Goal: Task Accomplishment & Management: Complete application form

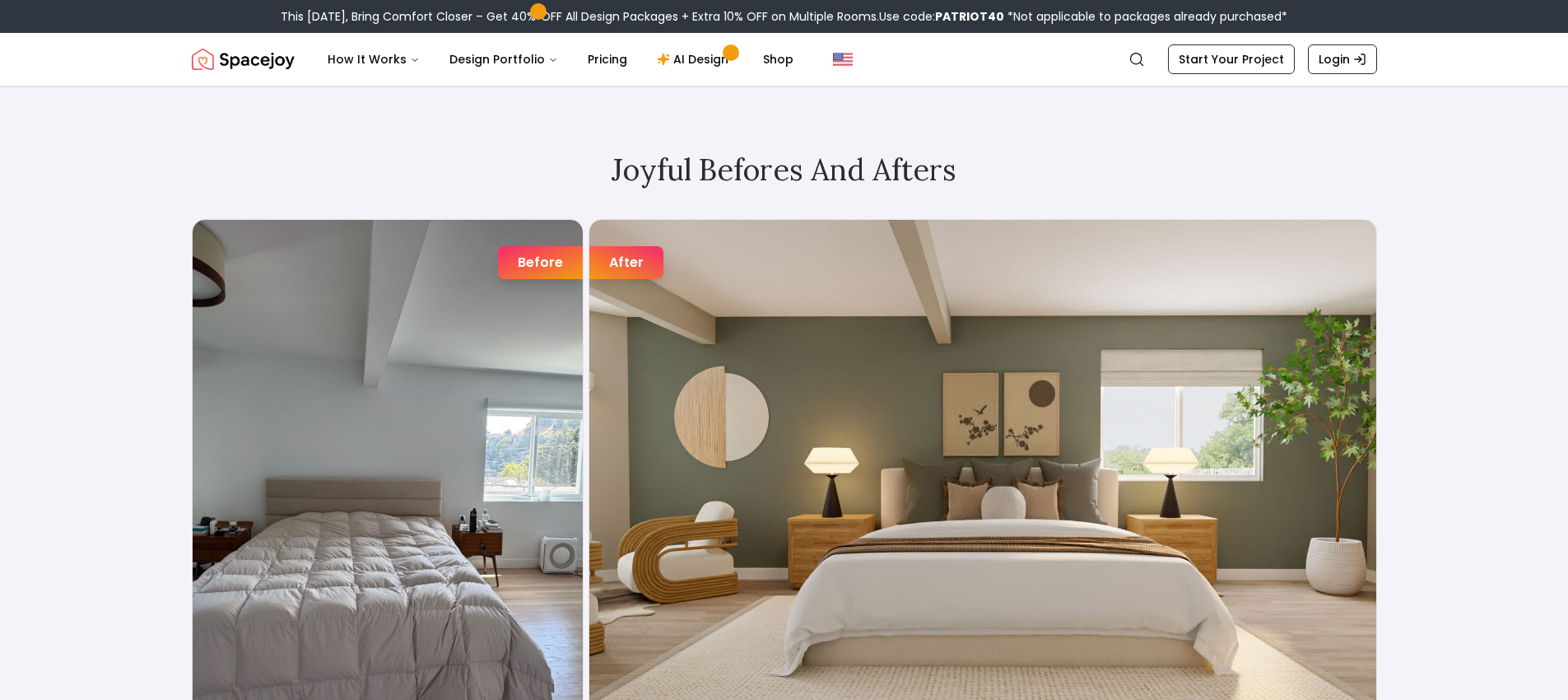
scroll to position [2619, 0]
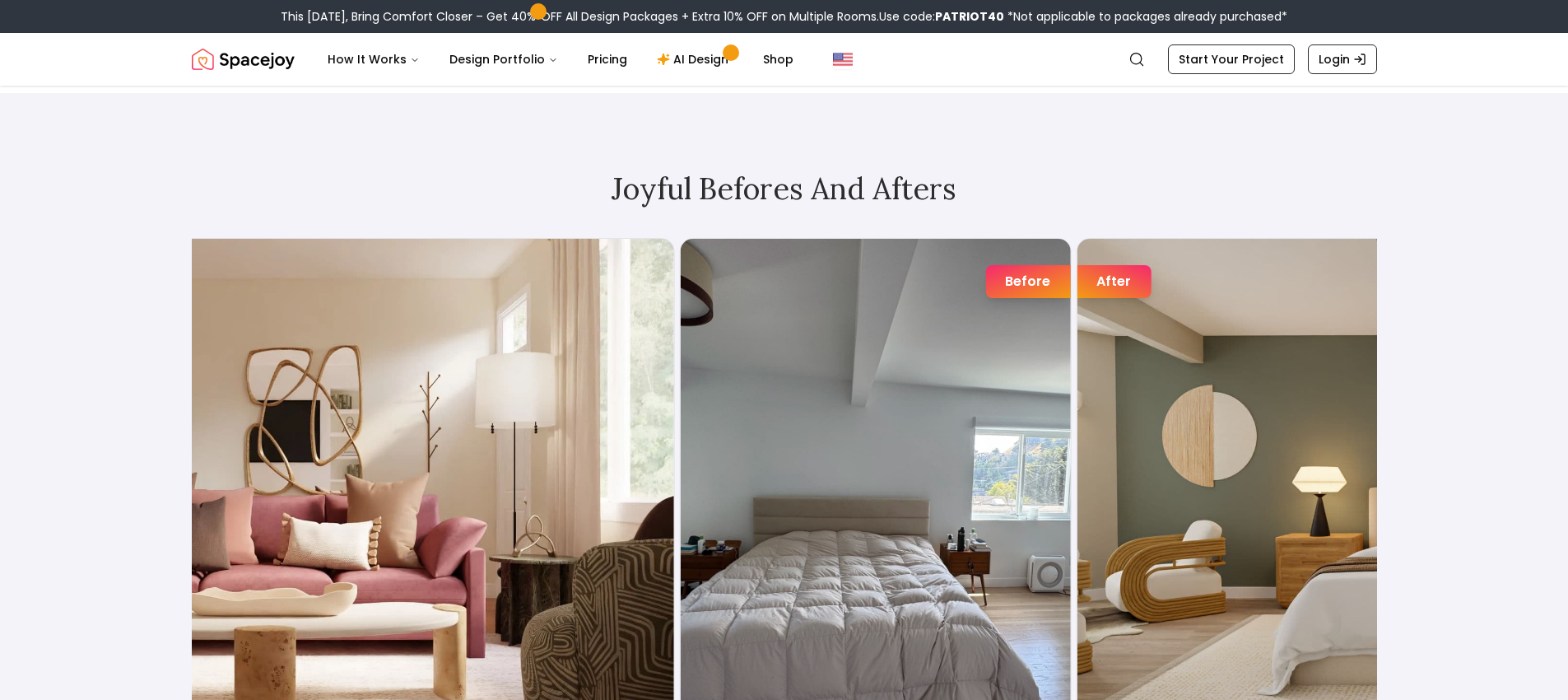
click at [1069, 302] on div "Before After" at bounding box center [1271, 499] width 1185 height 523
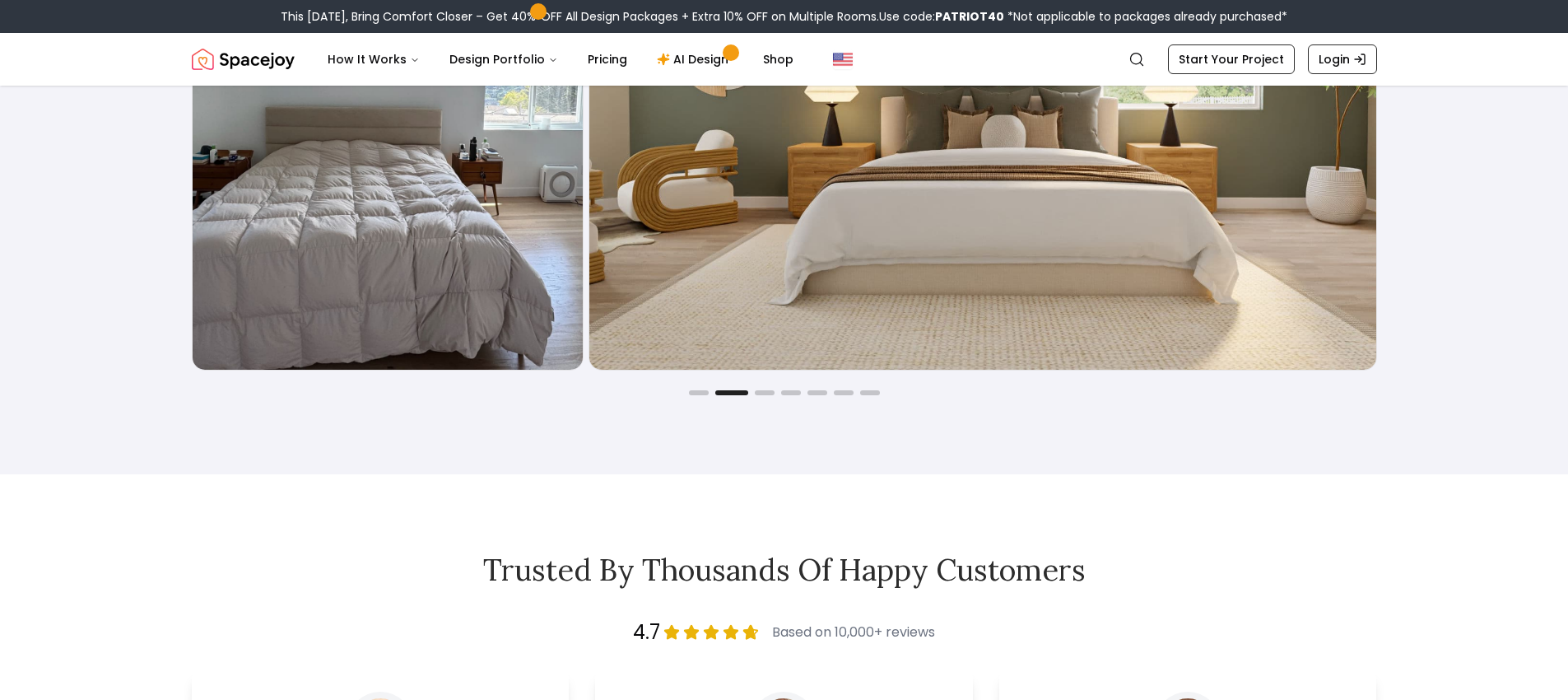
scroll to position [3010, 0]
click at [764, 391] on button "Go to slide 3" at bounding box center [764, 392] width 20 height 5
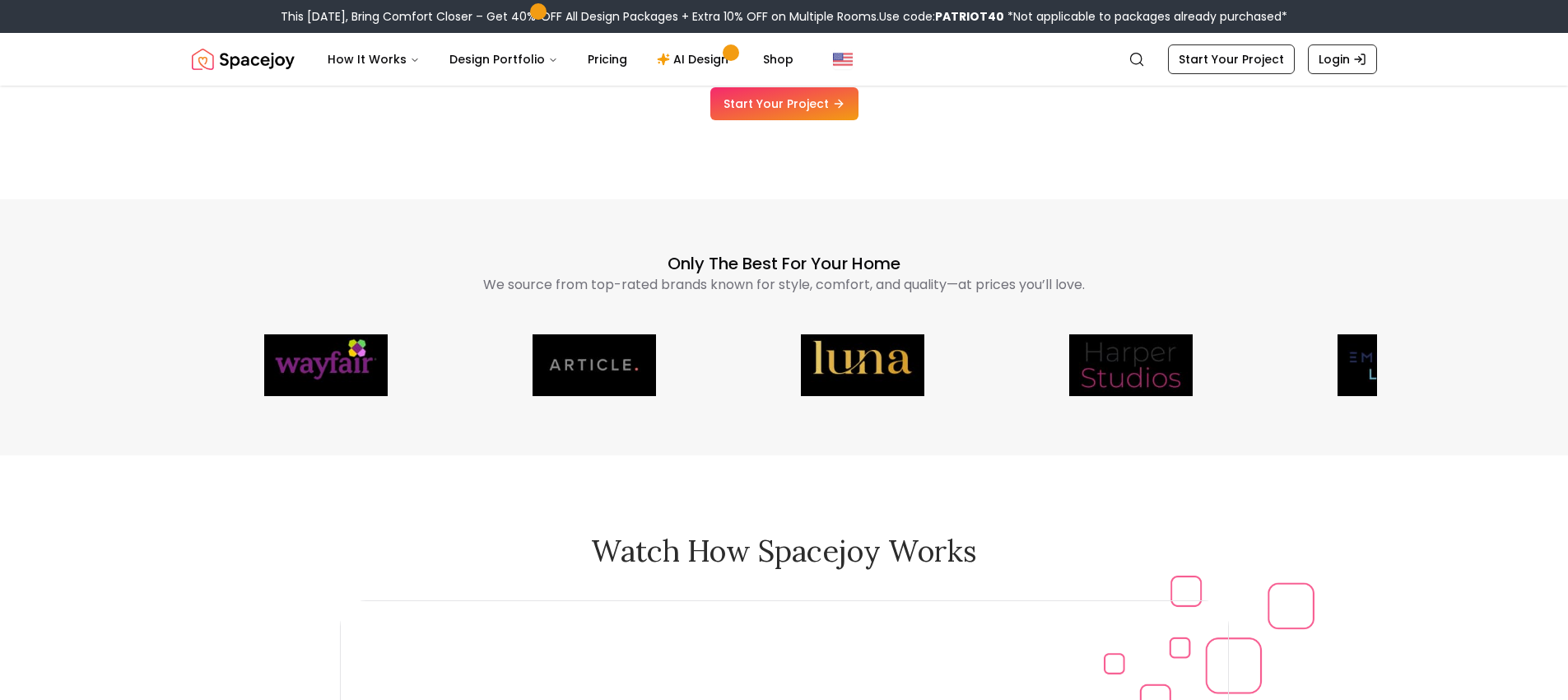
scroll to position [3911, 0]
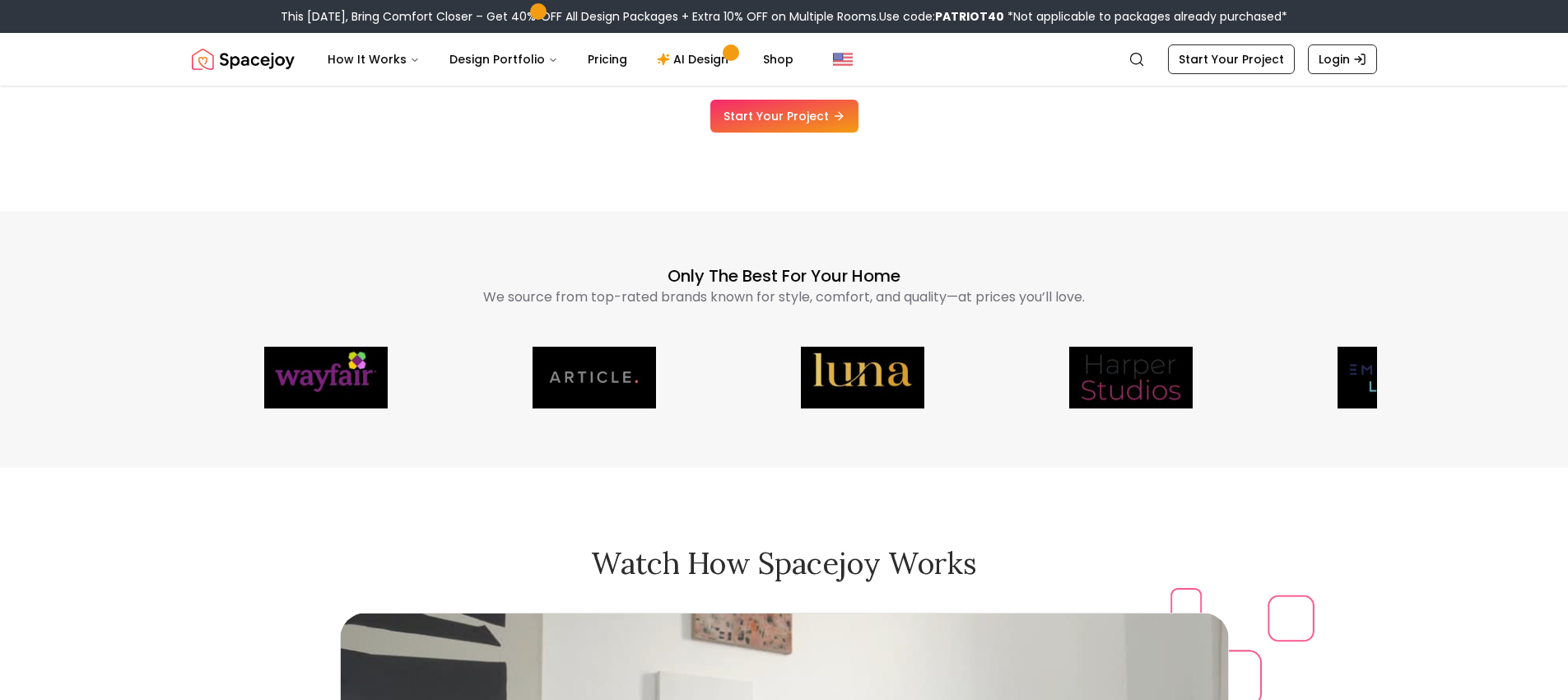
click at [574, 264] on p "Only the Best for Your Home" at bounding box center [784, 276] width 1185 height 23
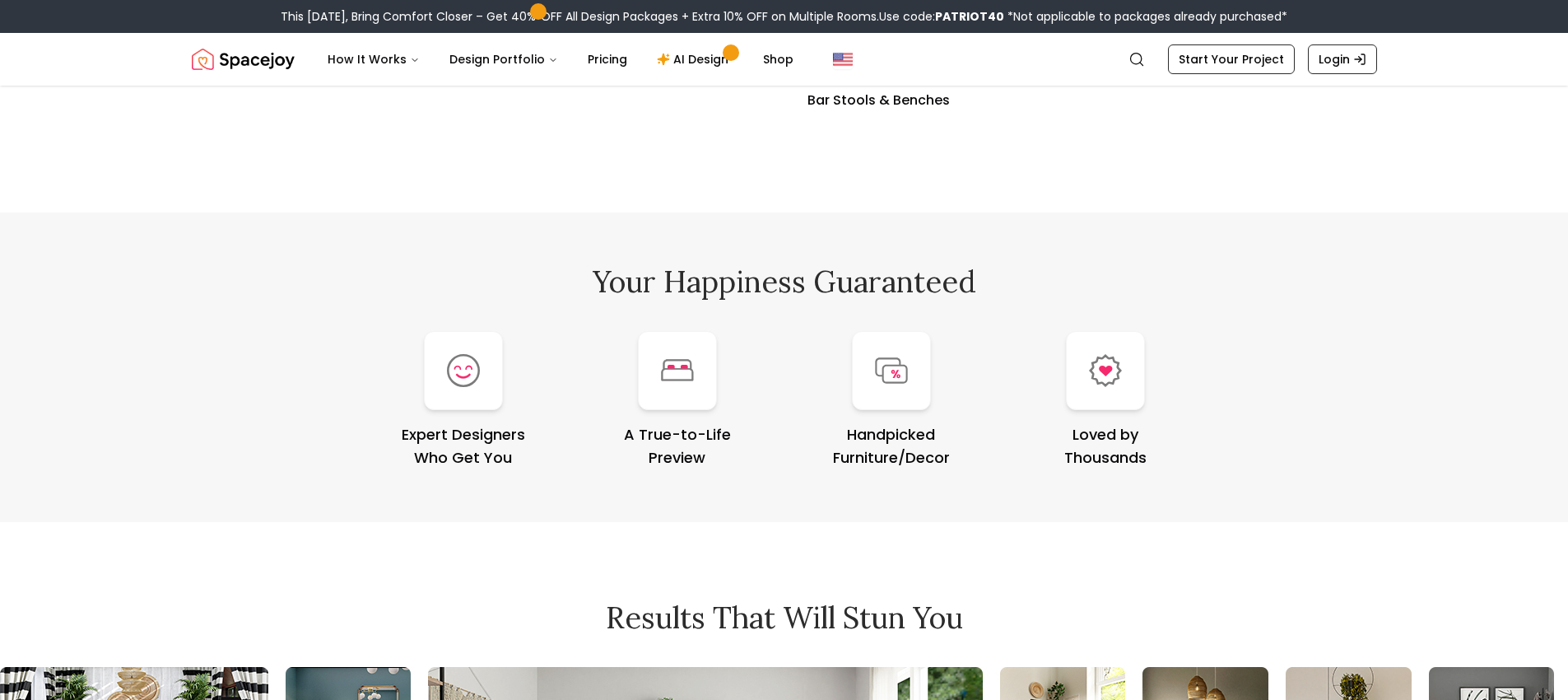
scroll to position [6590, 0]
drag, startPoint x: 496, startPoint y: 360, endPoint x: 487, endPoint y: 359, distance: 9.1
click at [496, 359] on div at bounding box center [463, 368] width 79 height 79
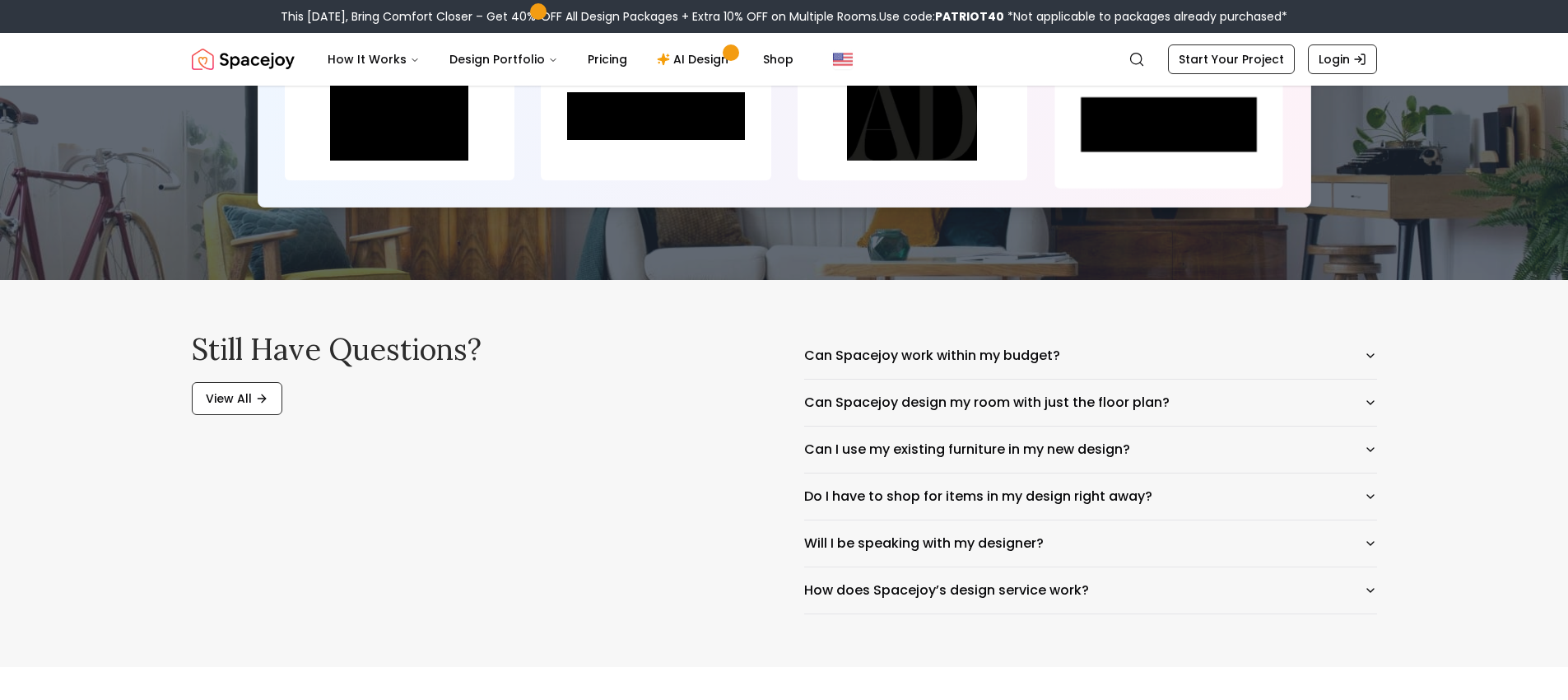
scroll to position [7796, 0]
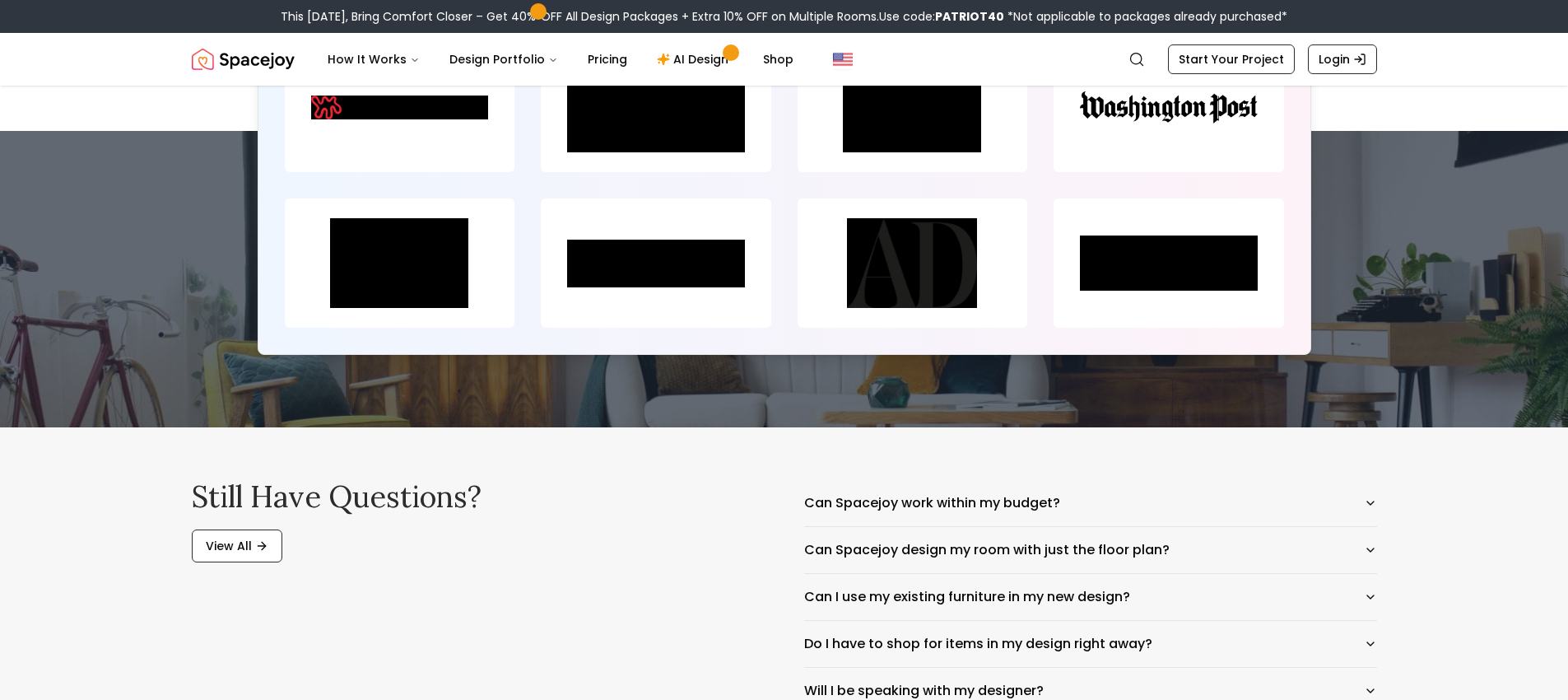
click at [809, 328] on img at bounding box center [912, 263] width 230 height 129
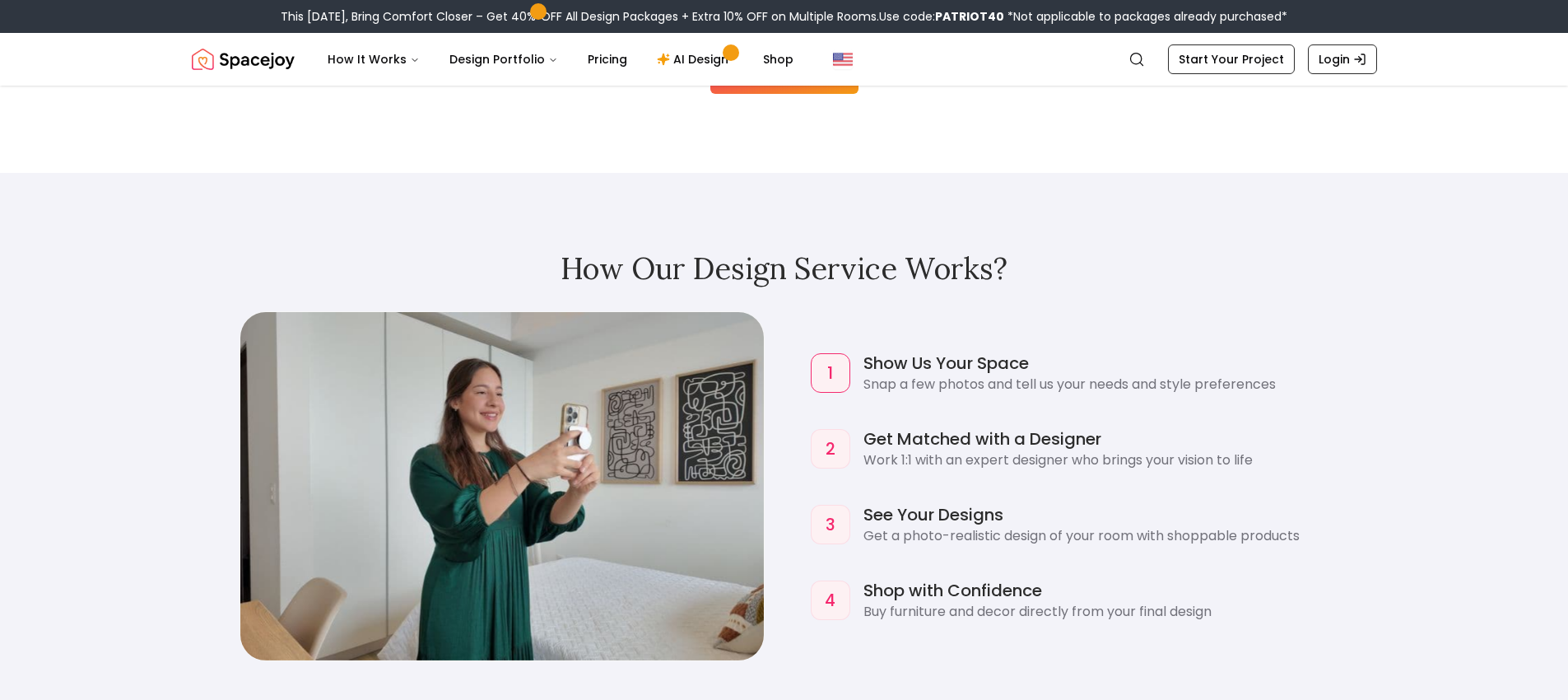
scroll to position [0, 0]
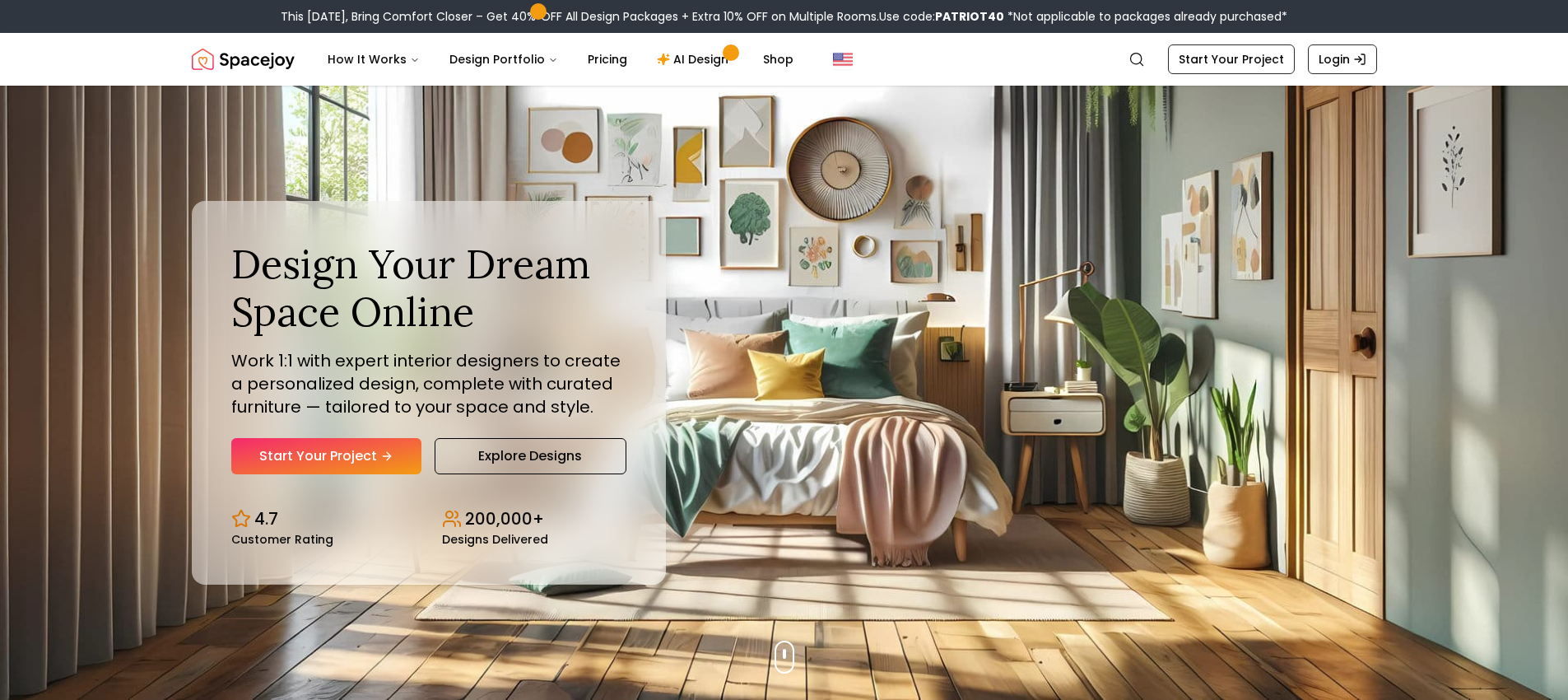
click at [229, 88] on div "Design Your Dream Space Online Work 1:1 with expert interior designers to creat…" at bounding box center [784, 392] width 1264 height 614
click at [675, 56] on link "AI Design" at bounding box center [696, 60] width 103 height 33
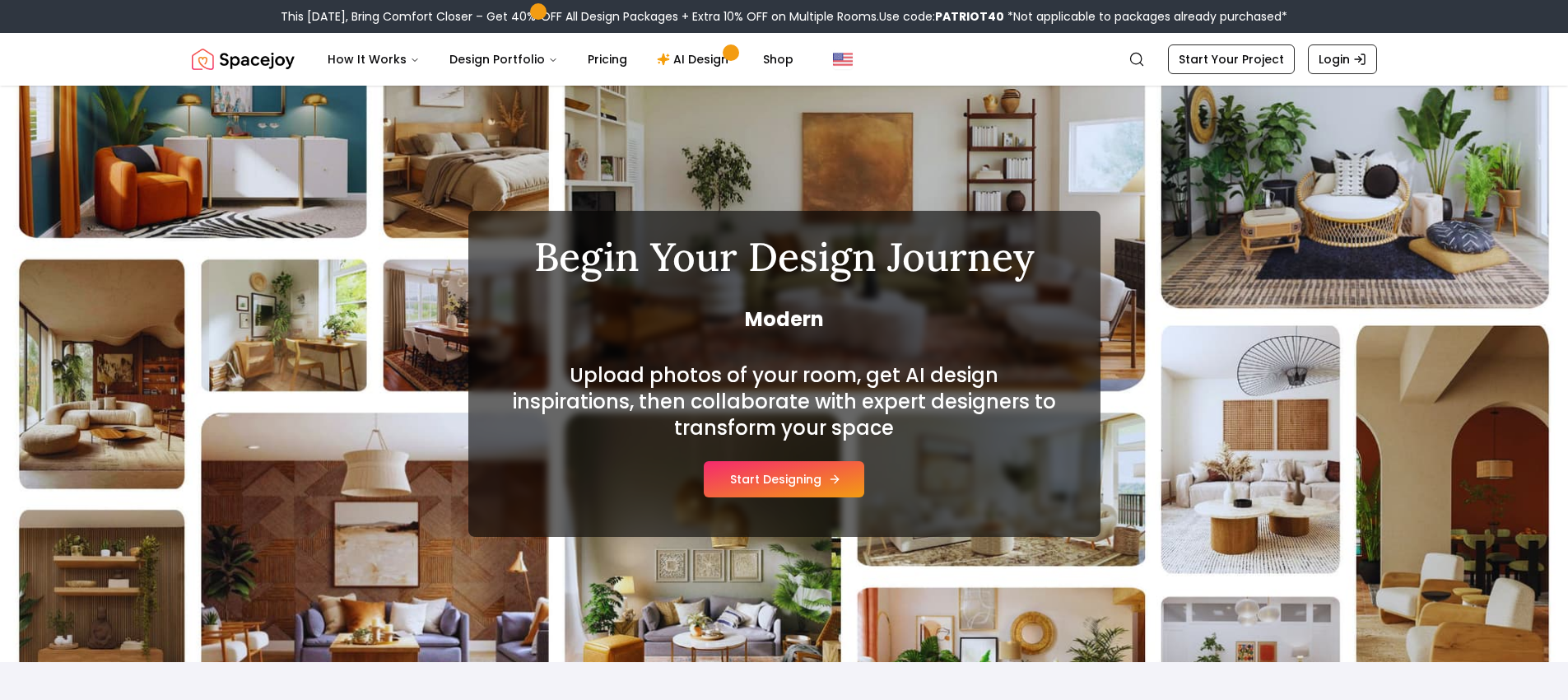
click at [815, 483] on button "Start Designing" at bounding box center [784, 480] width 160 height 37
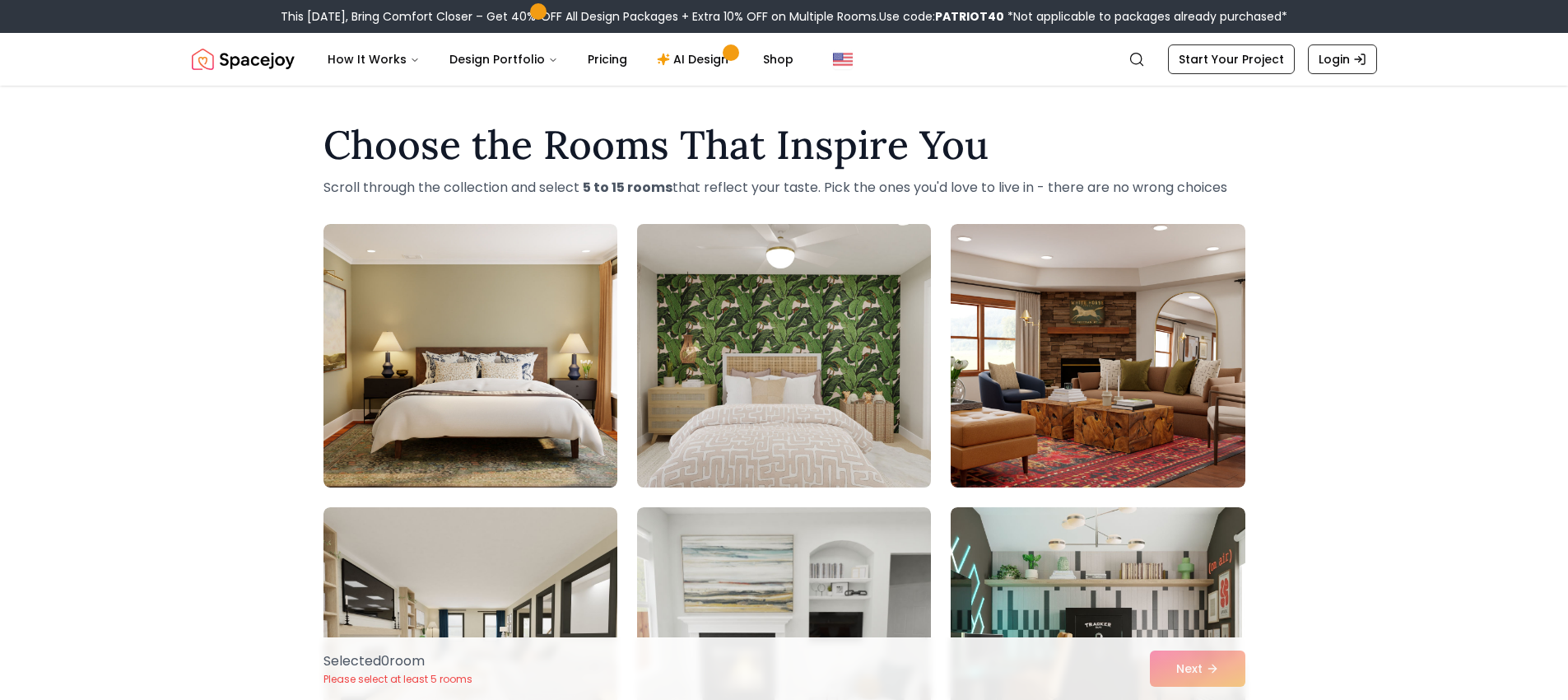
click at [799, 323] on img at bounding box center [784, 355] width 308 height 277
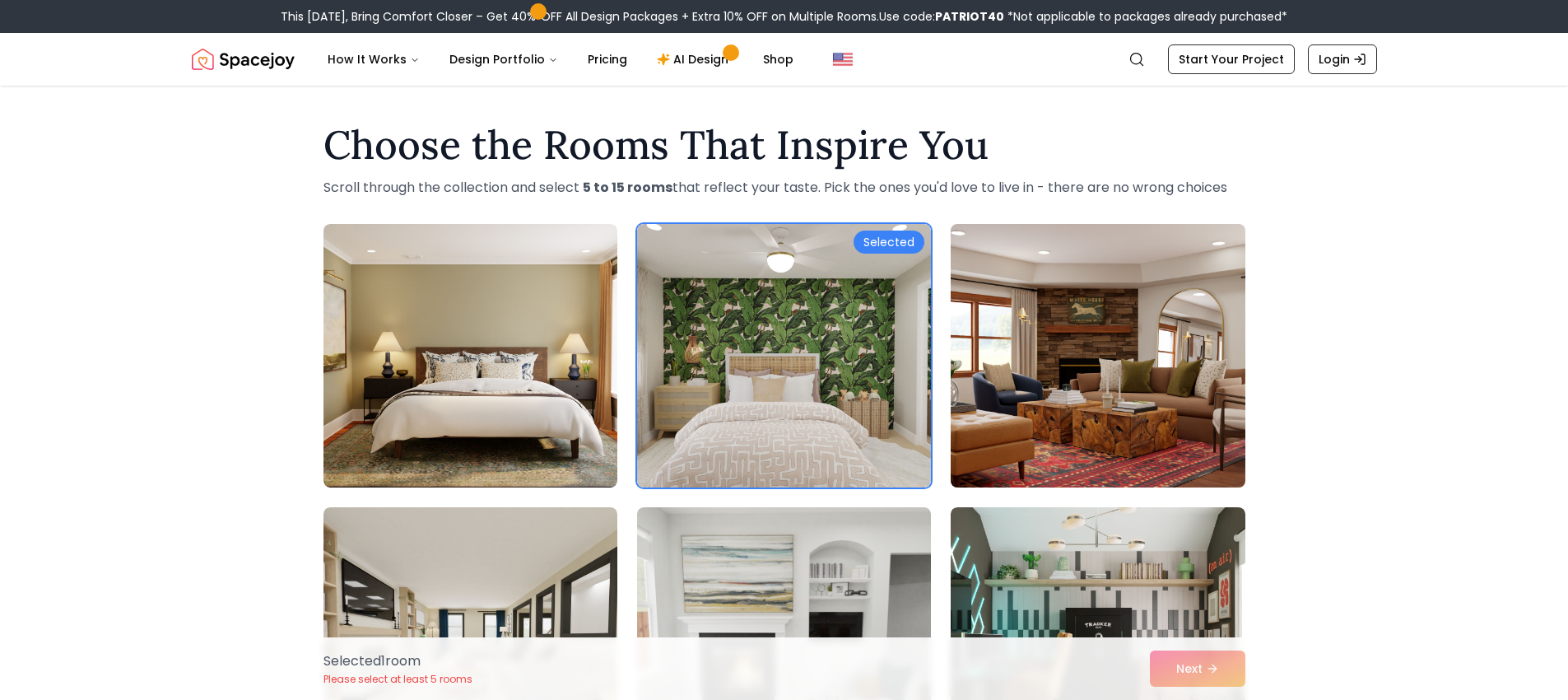
drag, startPoint x: 1136, startPoint y: 372, endPoint x: 1089, endPoint y: 457, distance: 97.1
click at [1135, 372] on img at bounding box center [1097, 355] width 308 height 277
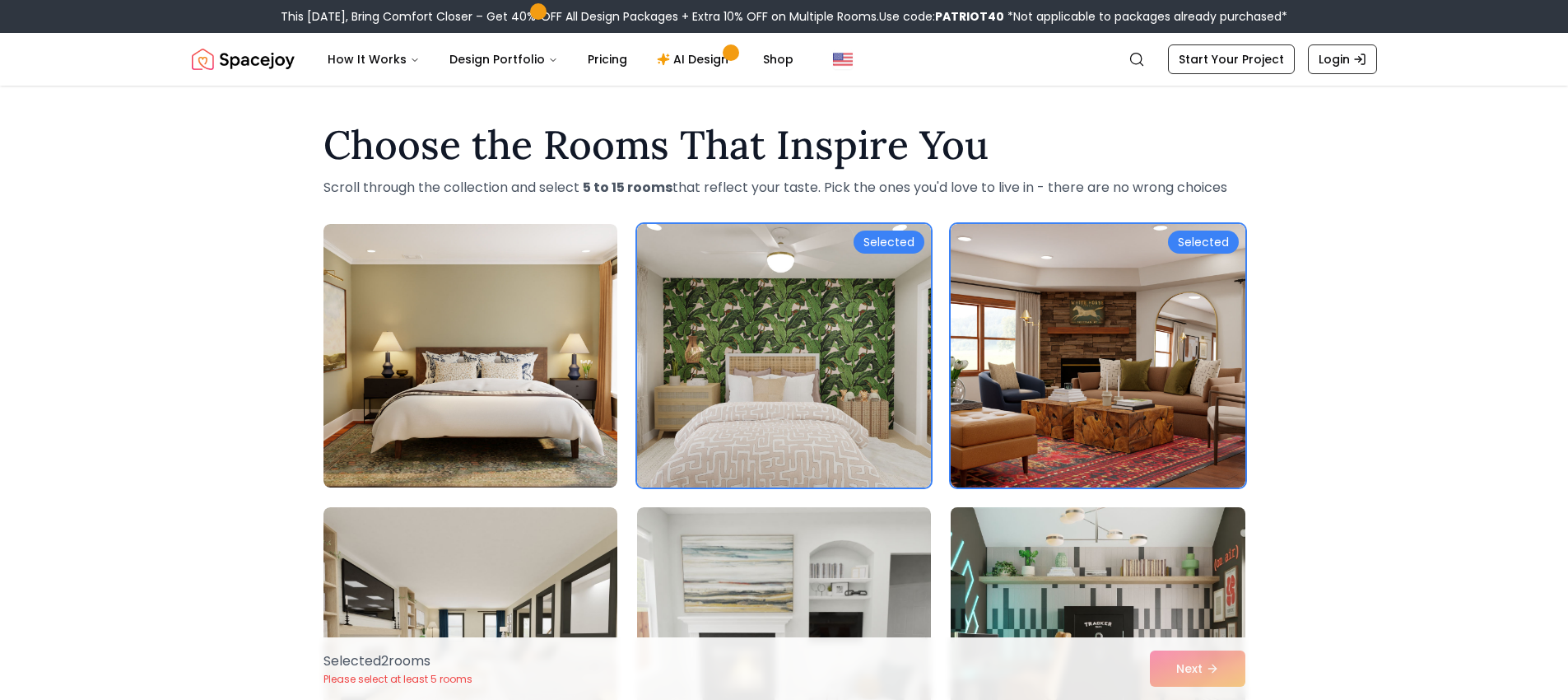
click at [1087, 578] on img at bounding box center [1097, 638] width 308 height 277
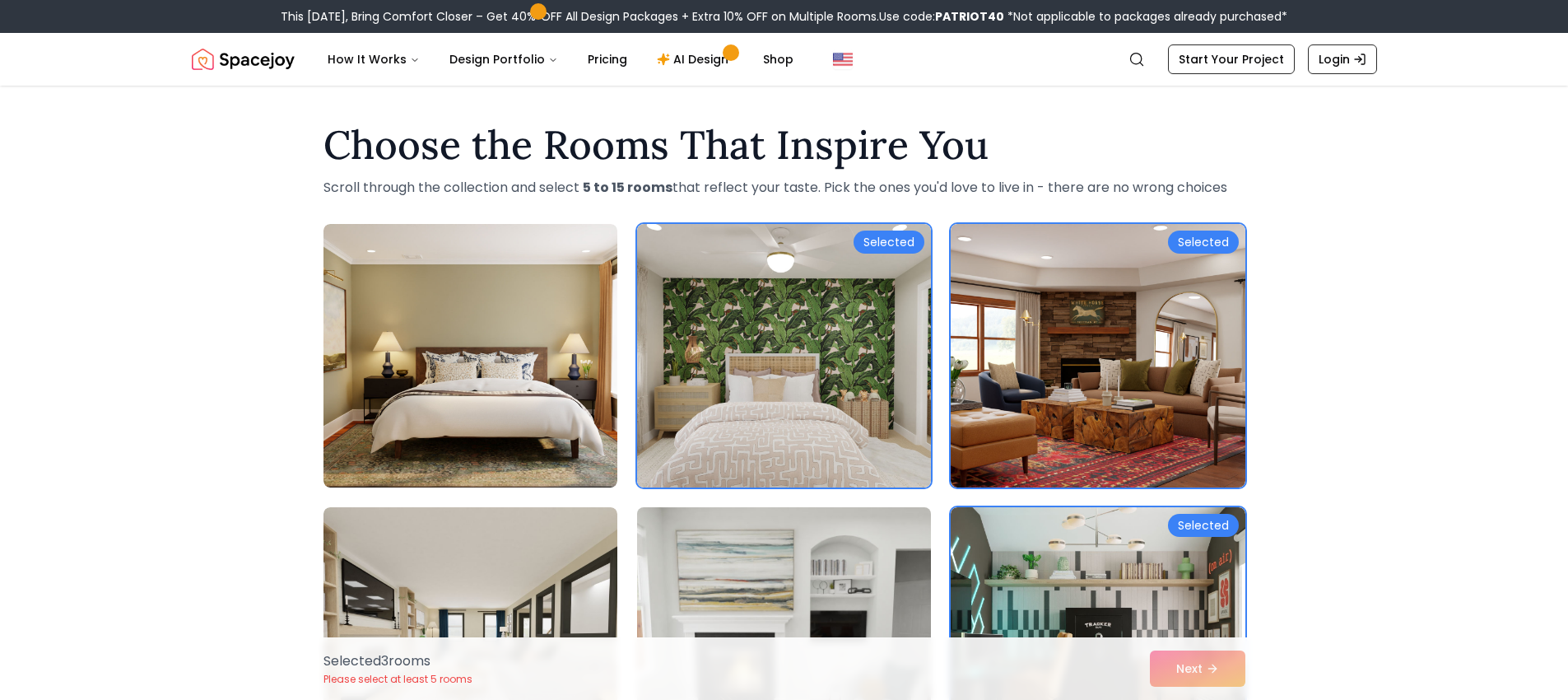
click at [860, 562] on img at bounding box center [784, 638] width 308 height 277
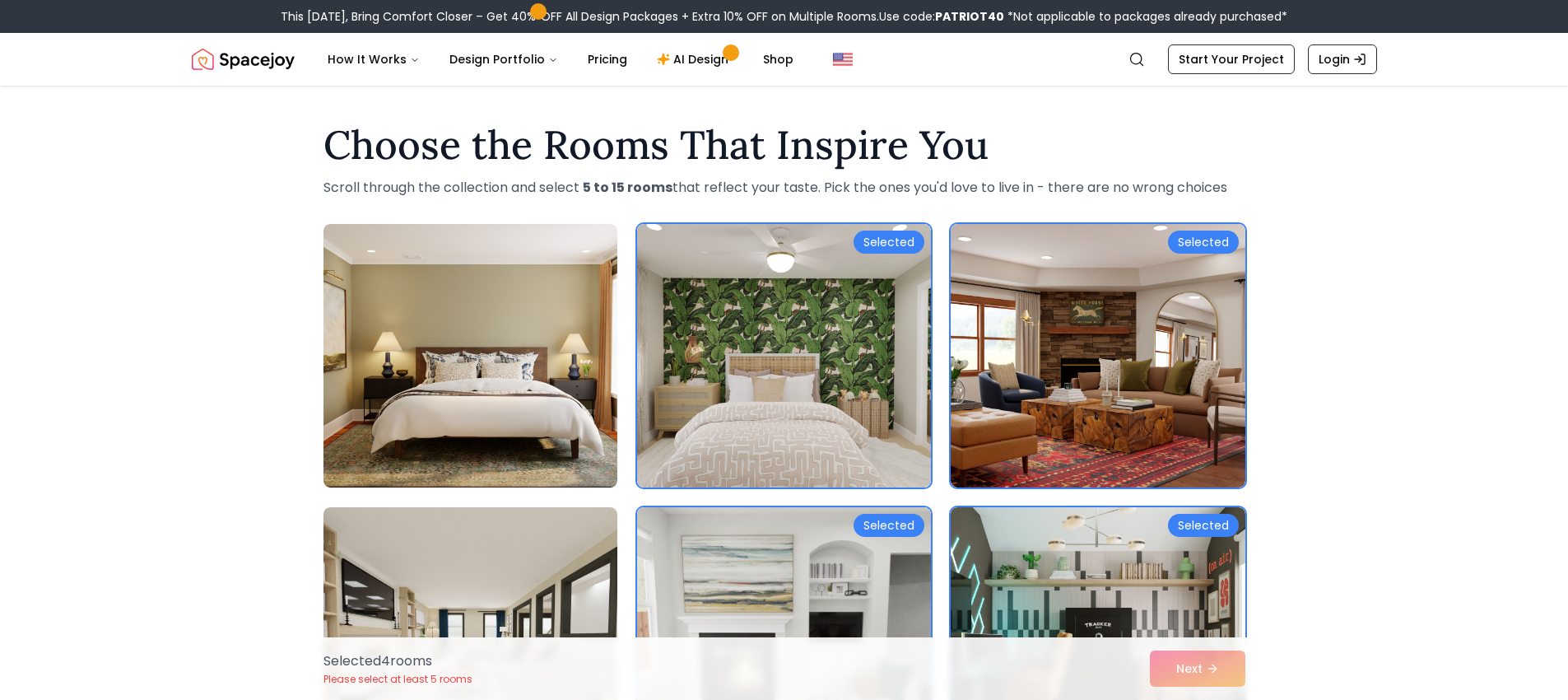
click at [1189, 659] on div "Selected 4 room s Please select at least 5 rooms Next" at bounding box center [784, 668] width 948 height 62
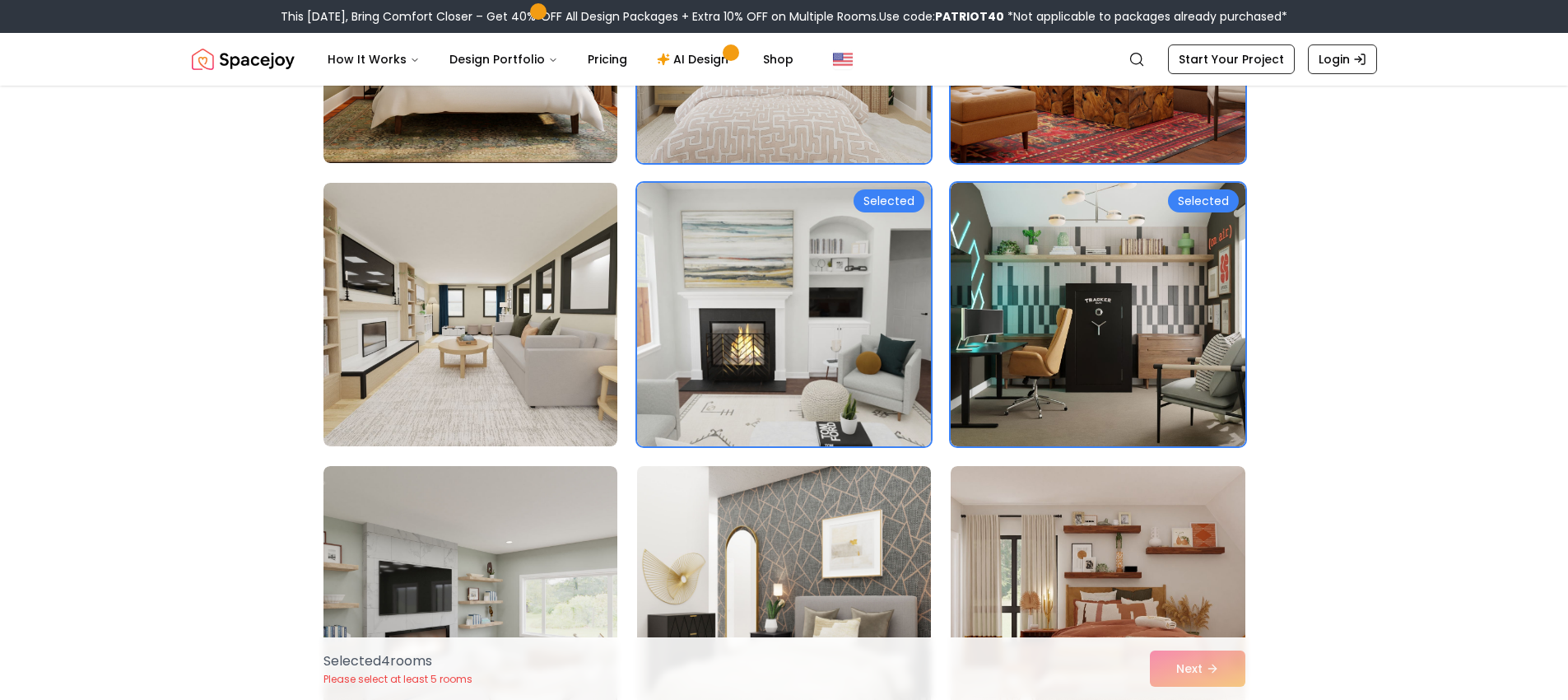
scroll to position [486, 0]
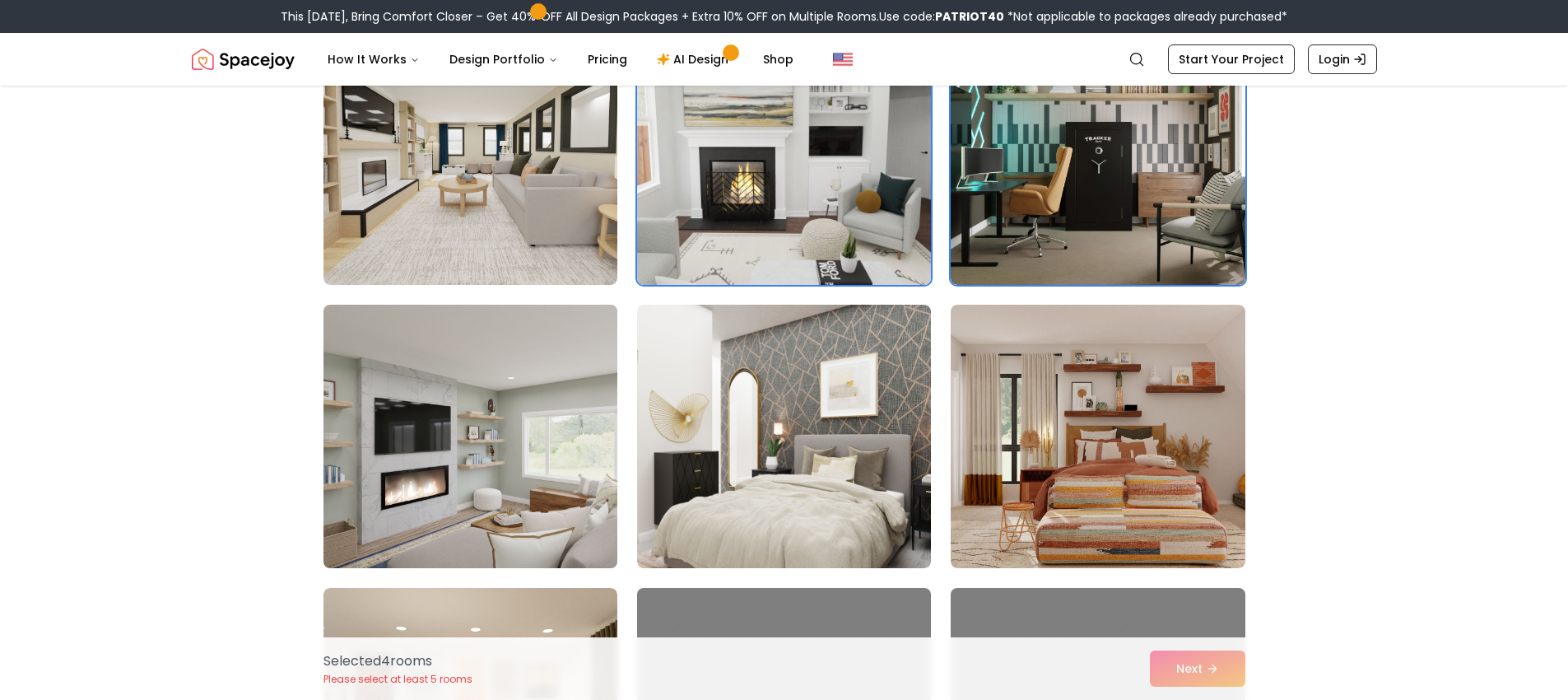
click at [612, 407] on img at bounding box center [469, 436] width 308 height 277
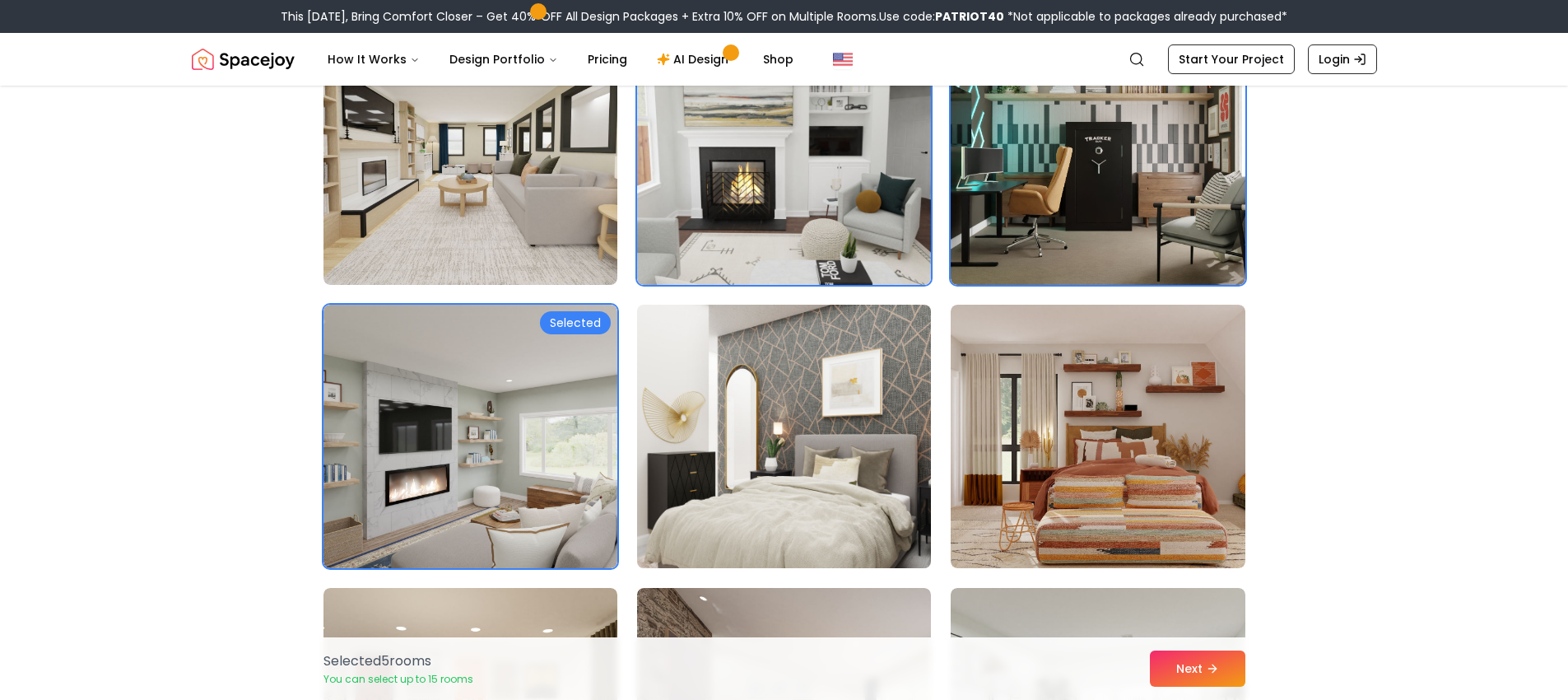
click at [876, 467] on img at bounding box center [784, 436] width 308 height 277
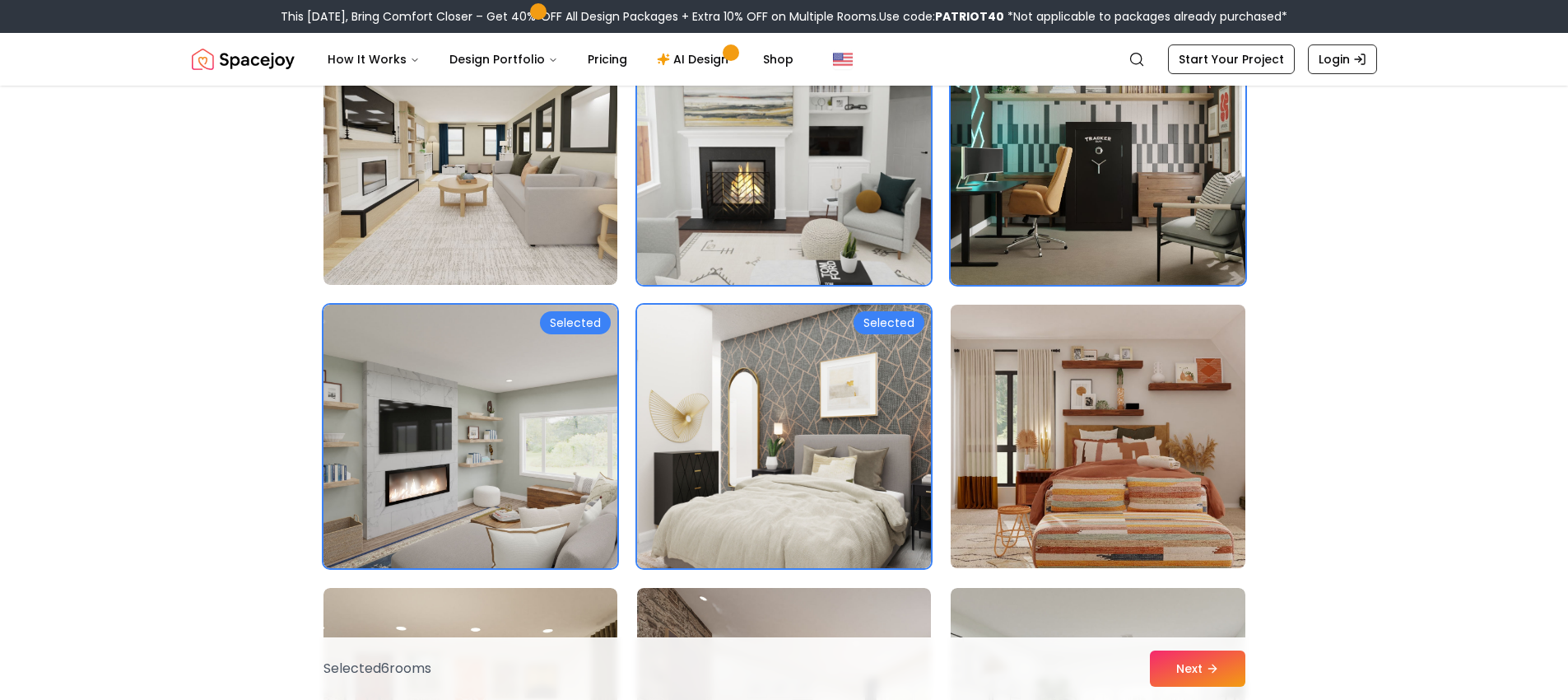
click at [1130, 451] on img at bounding box center [1097, 436] width 308 height 277
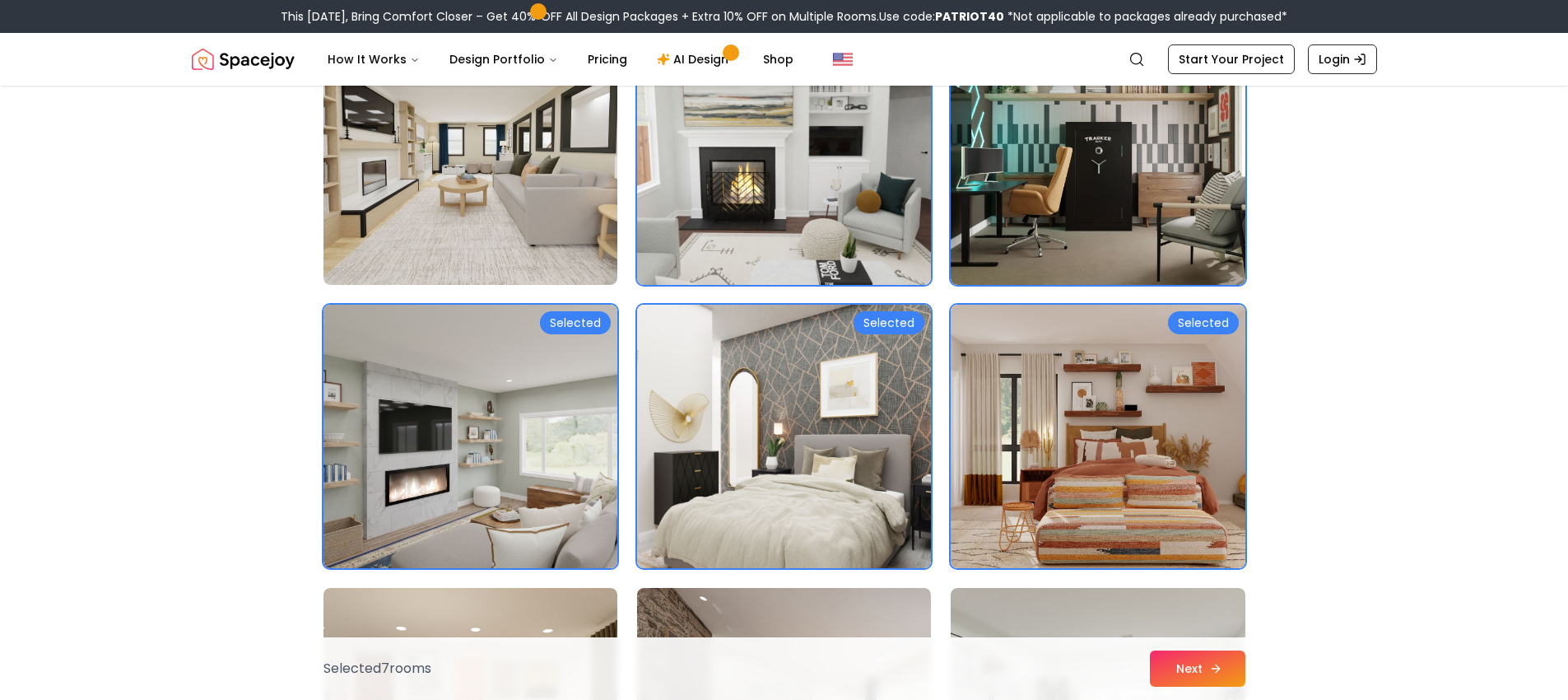
click at [1172, 658] on button "Next" at bounding box center [1197, 668] width 96 height 37
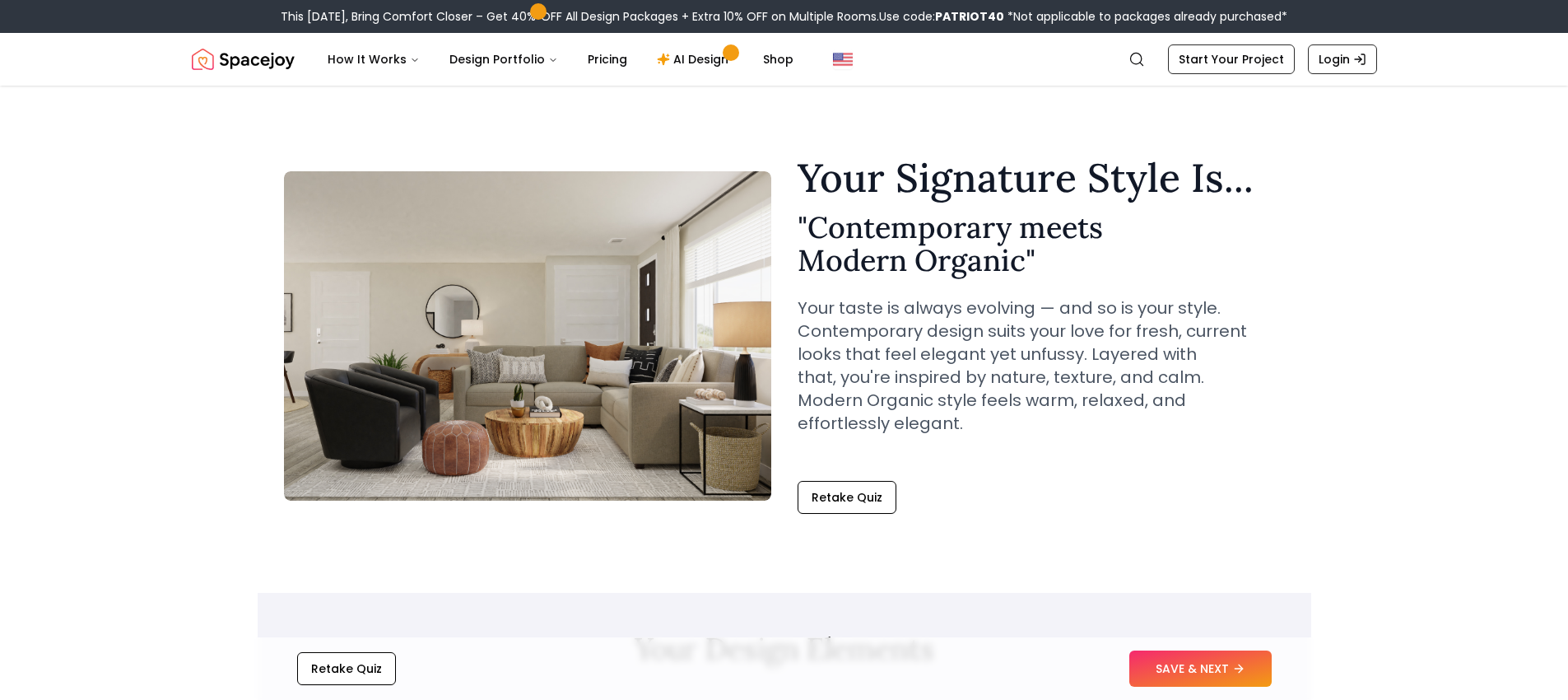
scroll to position [461, 0]
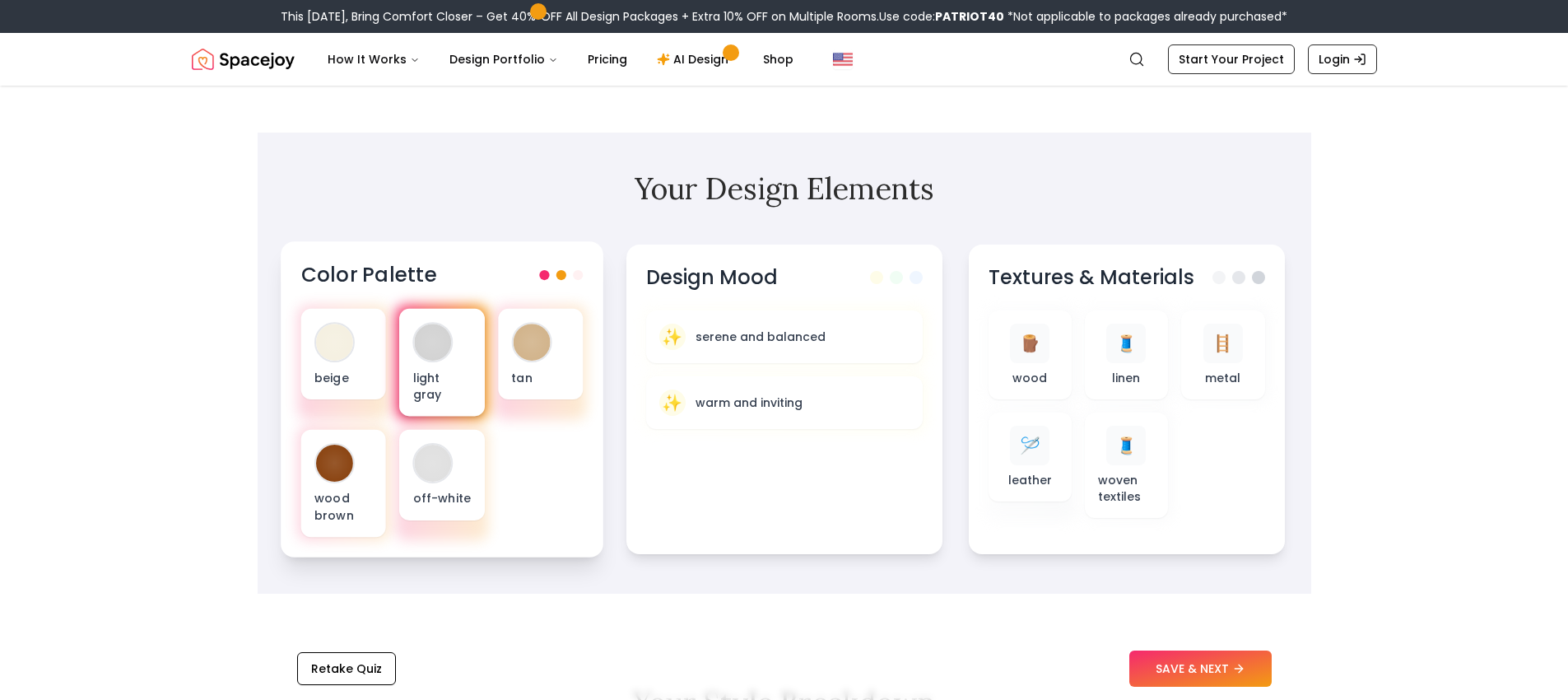
click at [471, 308] on div "beige light gray tan wood brown off-white" at bounding box center [442, 422] width 283 height 228
drag, startPoint x: 587, startPoint y: 260, endPoint x: 576, endPoint y: 257, distance: 11.4
click at [587, 260] on div "Color Palette beige light gray tan wood brown off-white" at bounding box center [442, 399] width 322 height 316
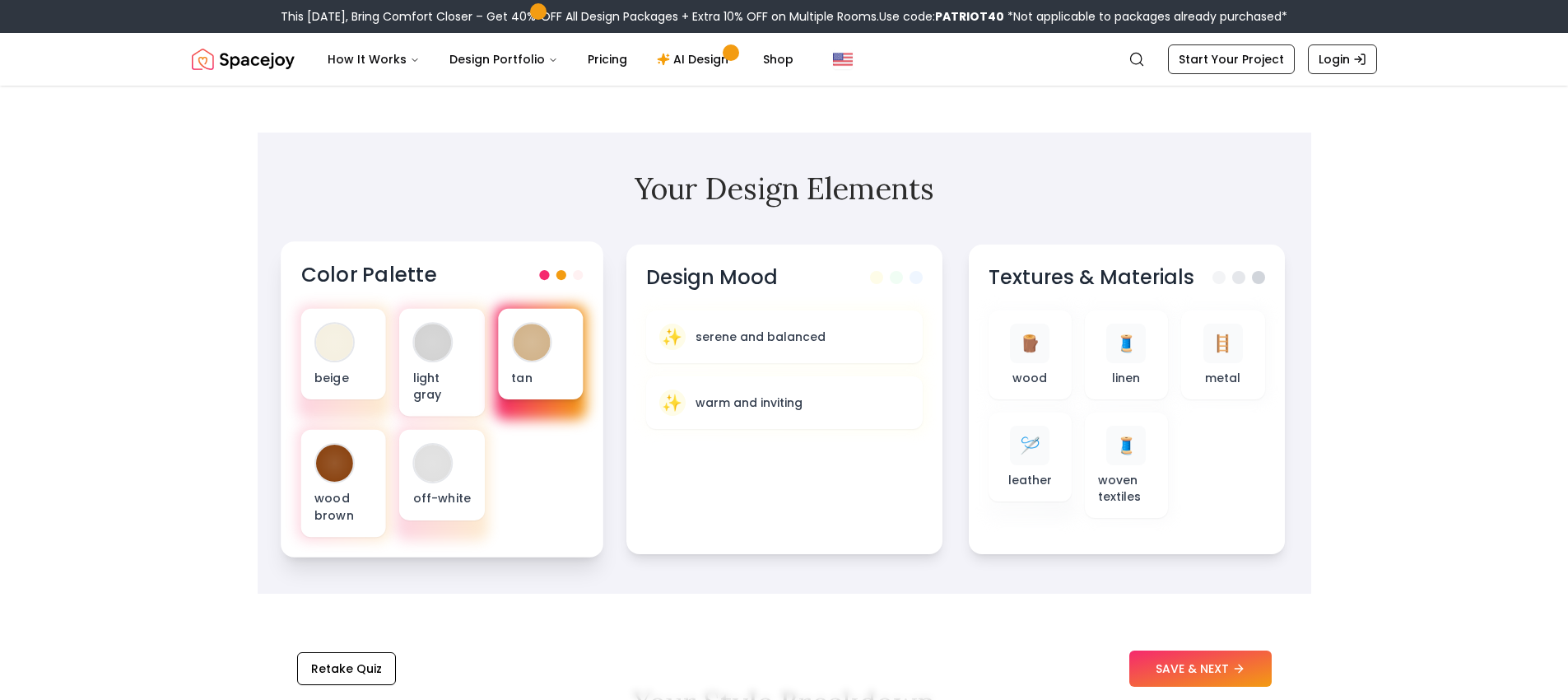
click at [553, 322] on div "tan" at bounding box center [539, 353] width 85 height 91
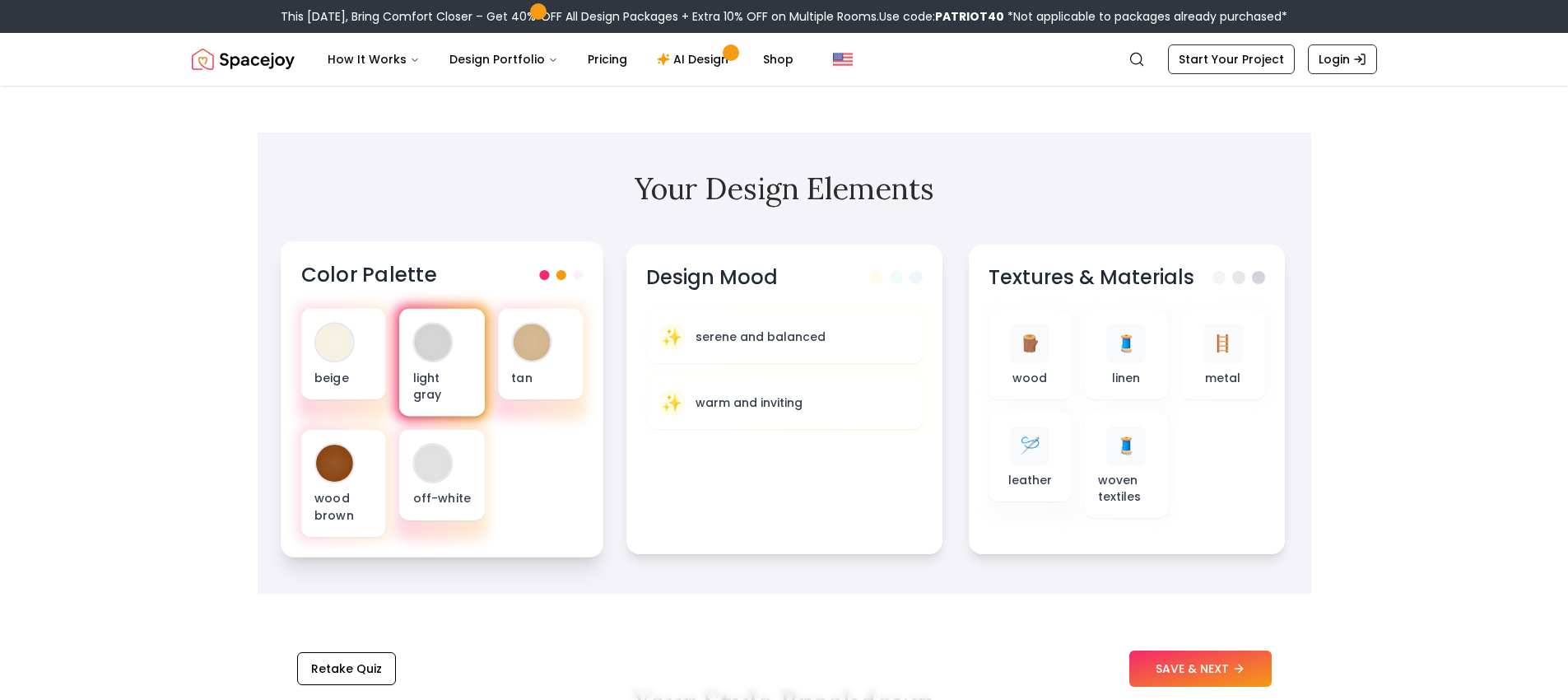
click at [430, 337] on div at bounding box center [432, 342] width 41 height 41
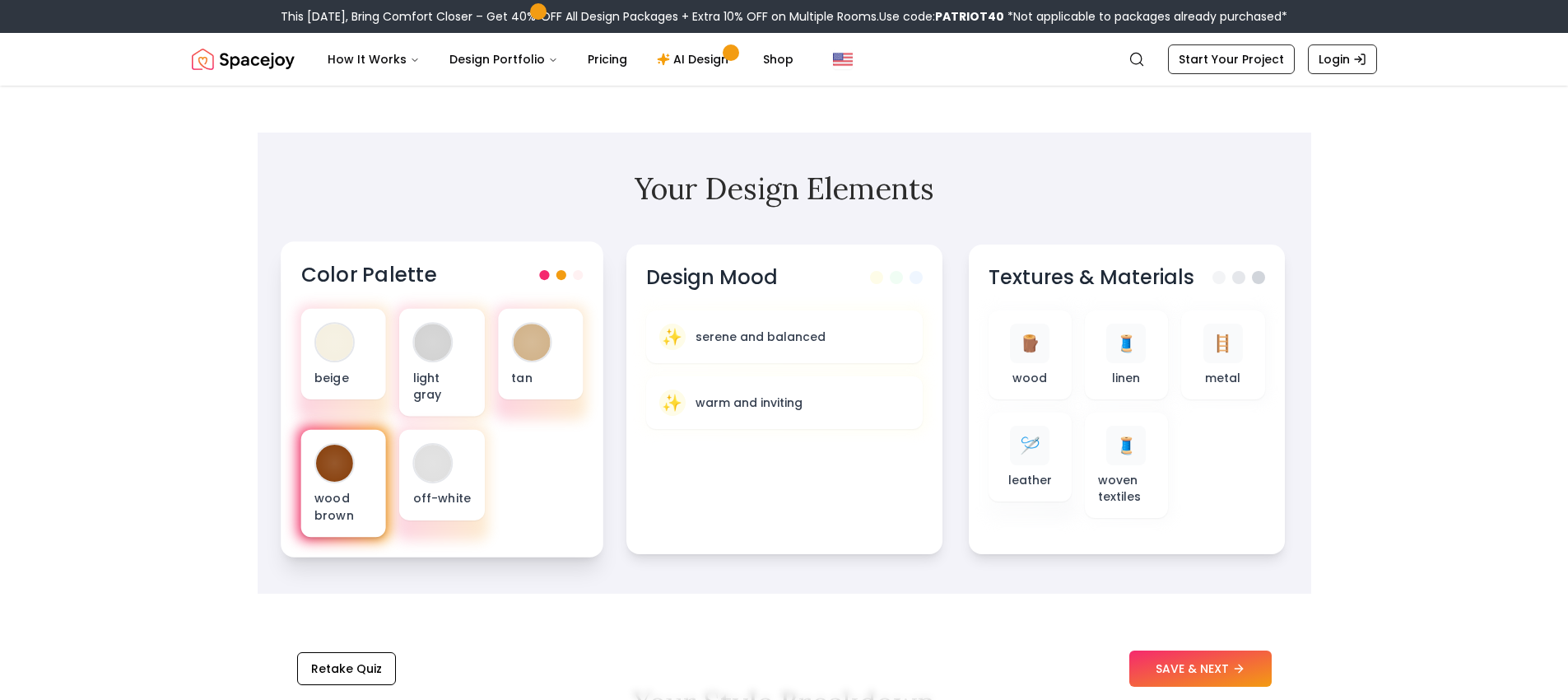
drag, startPoint x: 302, startPoint y: 346, endPoint x: 385, endPoint y: 454, distance: 136.2
click at [302, 347] on div "beige" at bounding box center [343, 353] width 85 height 91
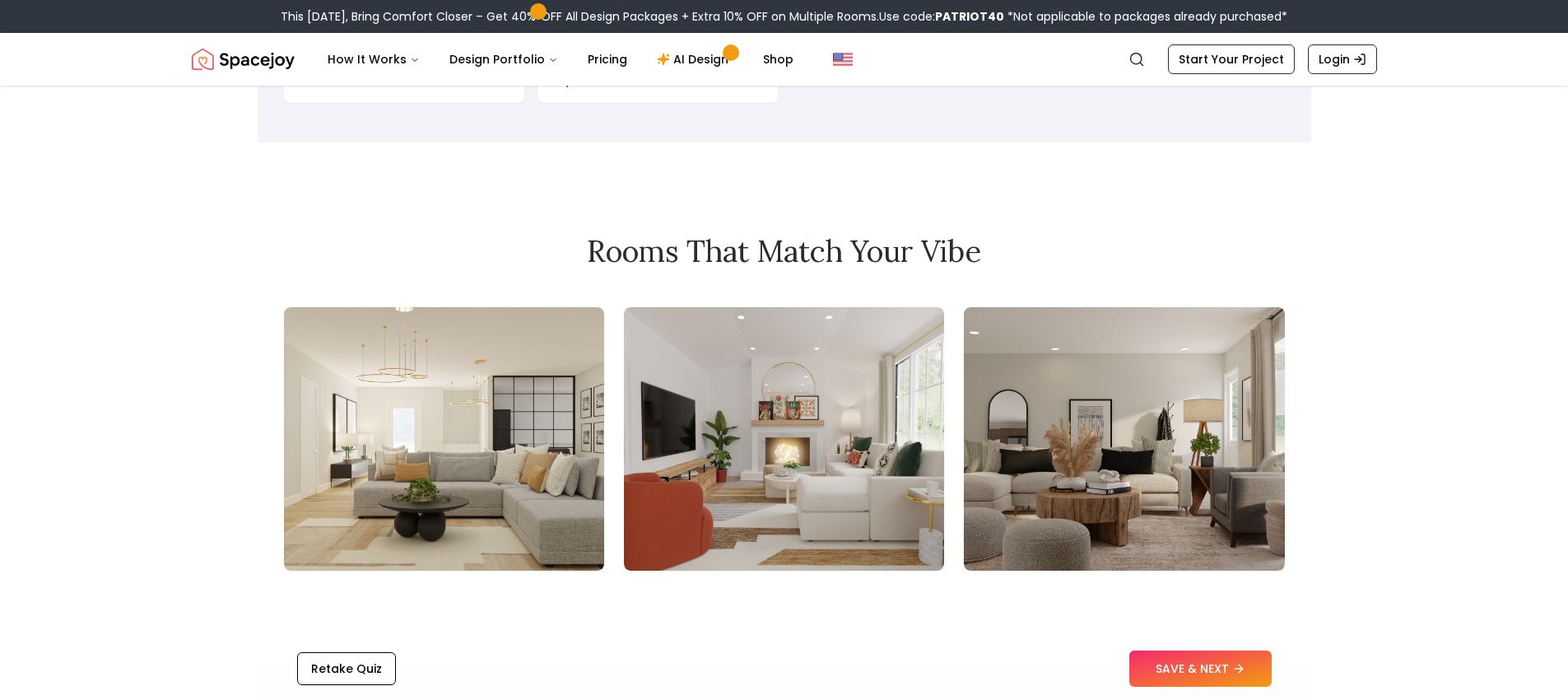
scroll to position [1663, 0]
click at [678, 412] on img at bounding box center [784, 438] width 320 height 264
click at [1137, 421] on img at bounding box center [1123, 438] width 320 height 264
click at [753, 418] on img at bounding box center [784, 438] width 320 height 264
click at [537, 375] on img at bounding box center [444, 438] width 320 height 264
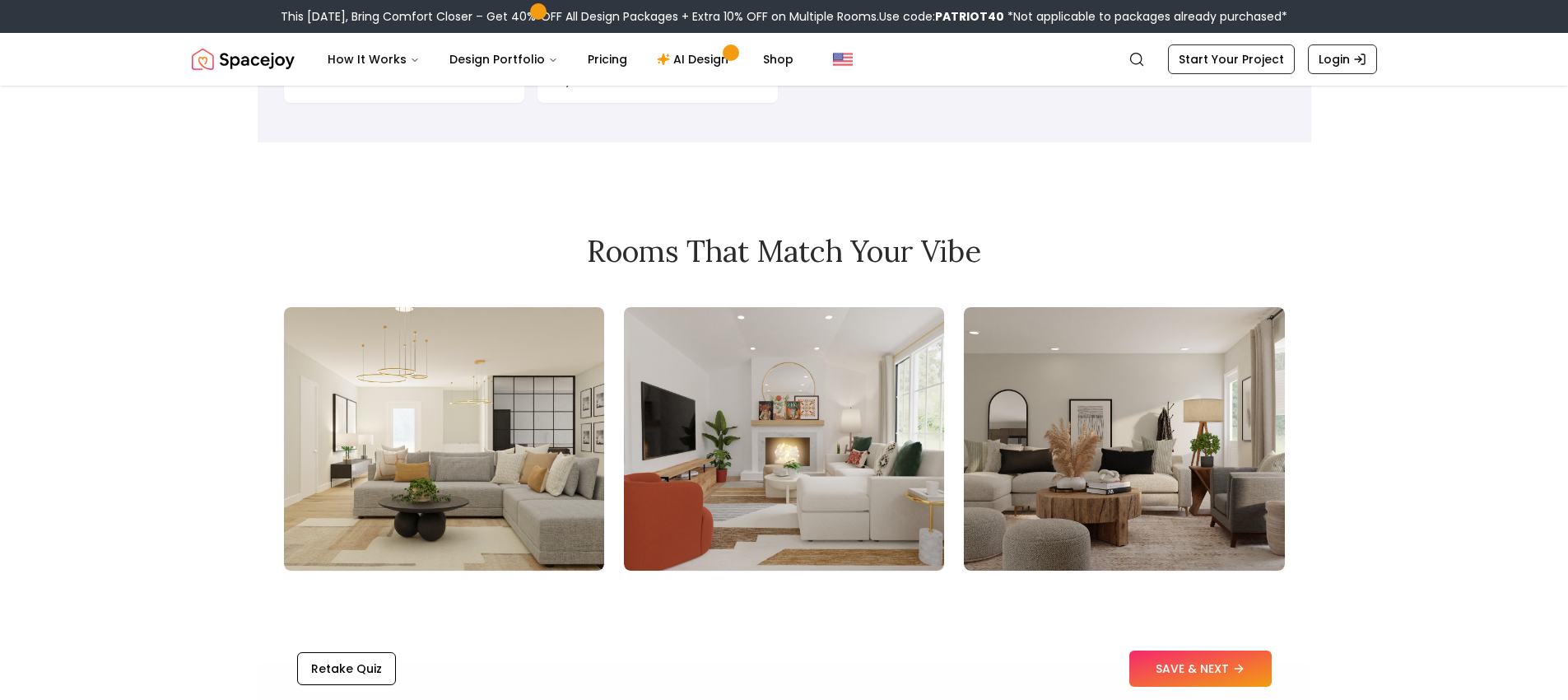
click at [1049, 405] on img at bounding box center [1123, 438] width 320 height 264
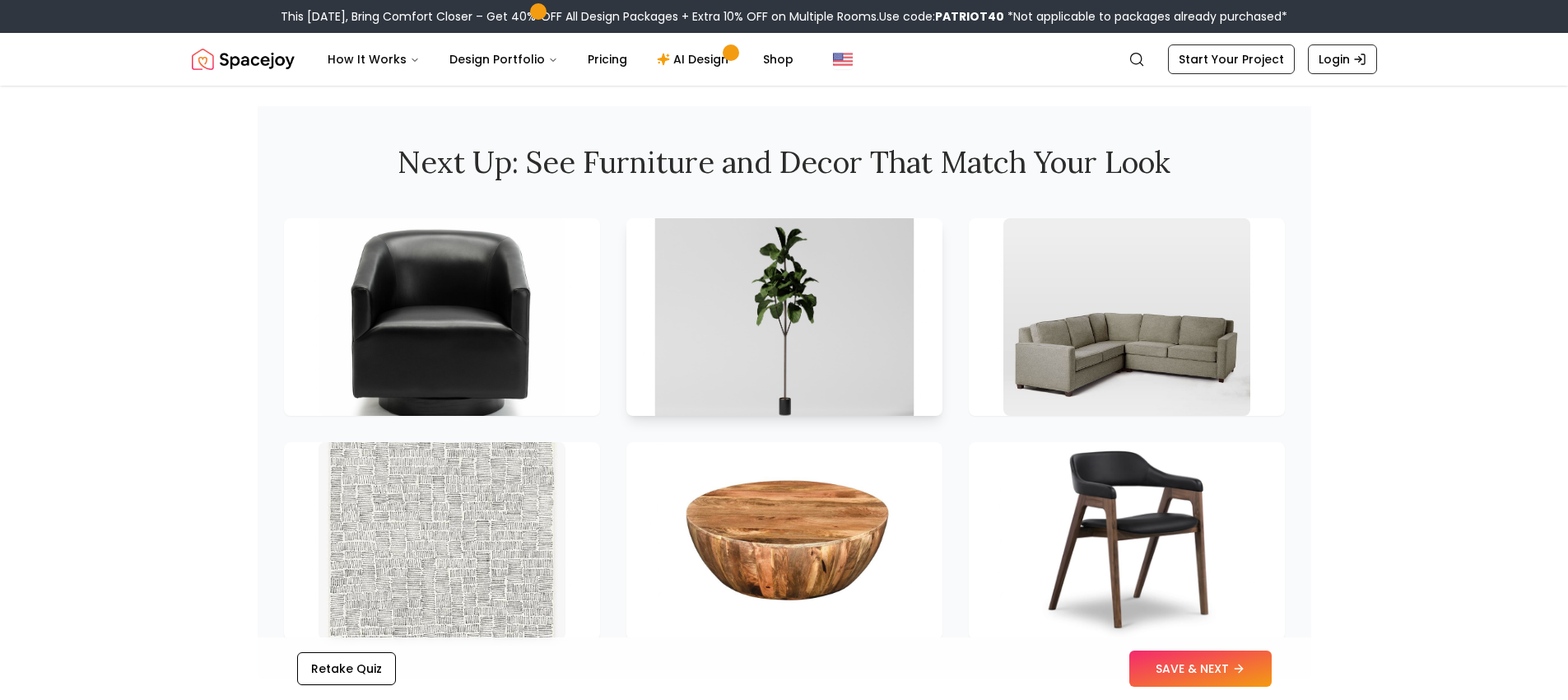
scroll to position [2181, 0]
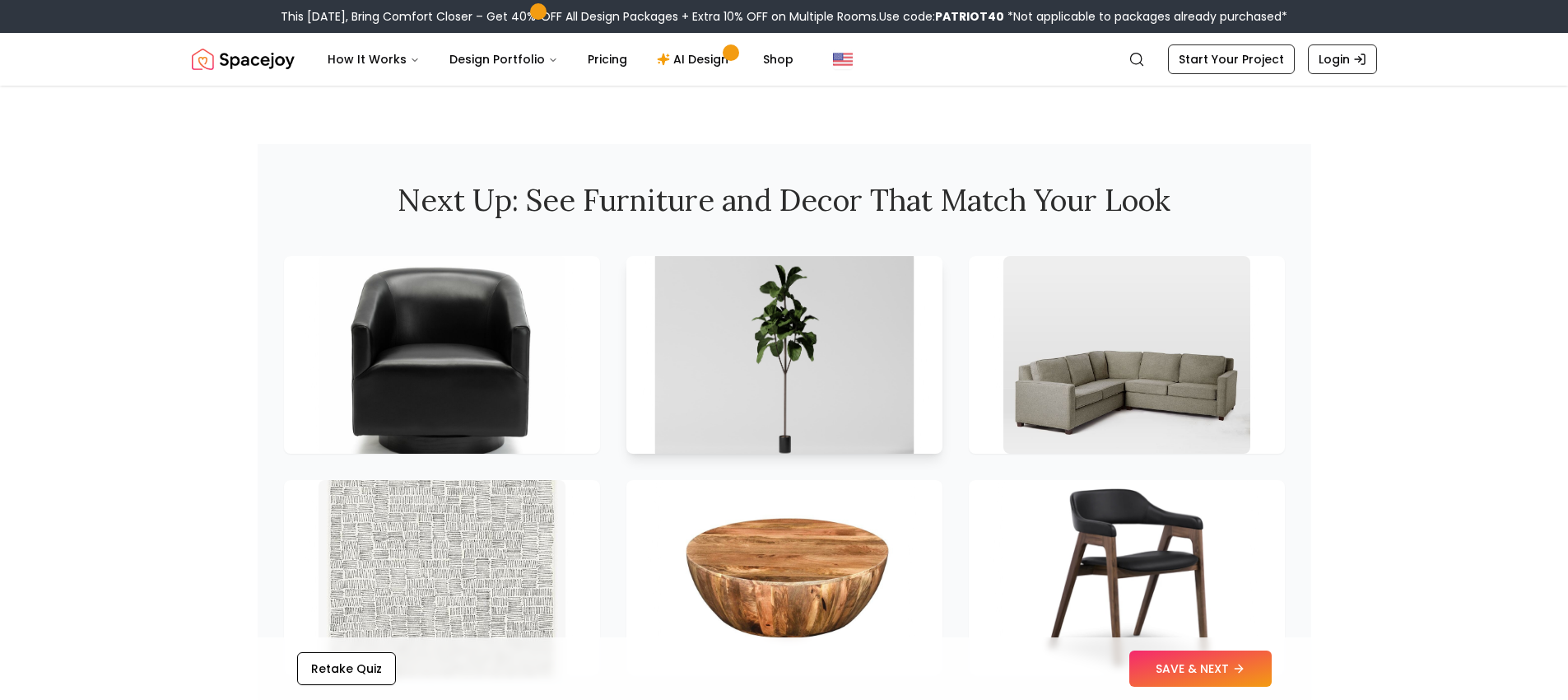
click at [800, 316] on img at bounding box center [784, 355] width 259 height 208
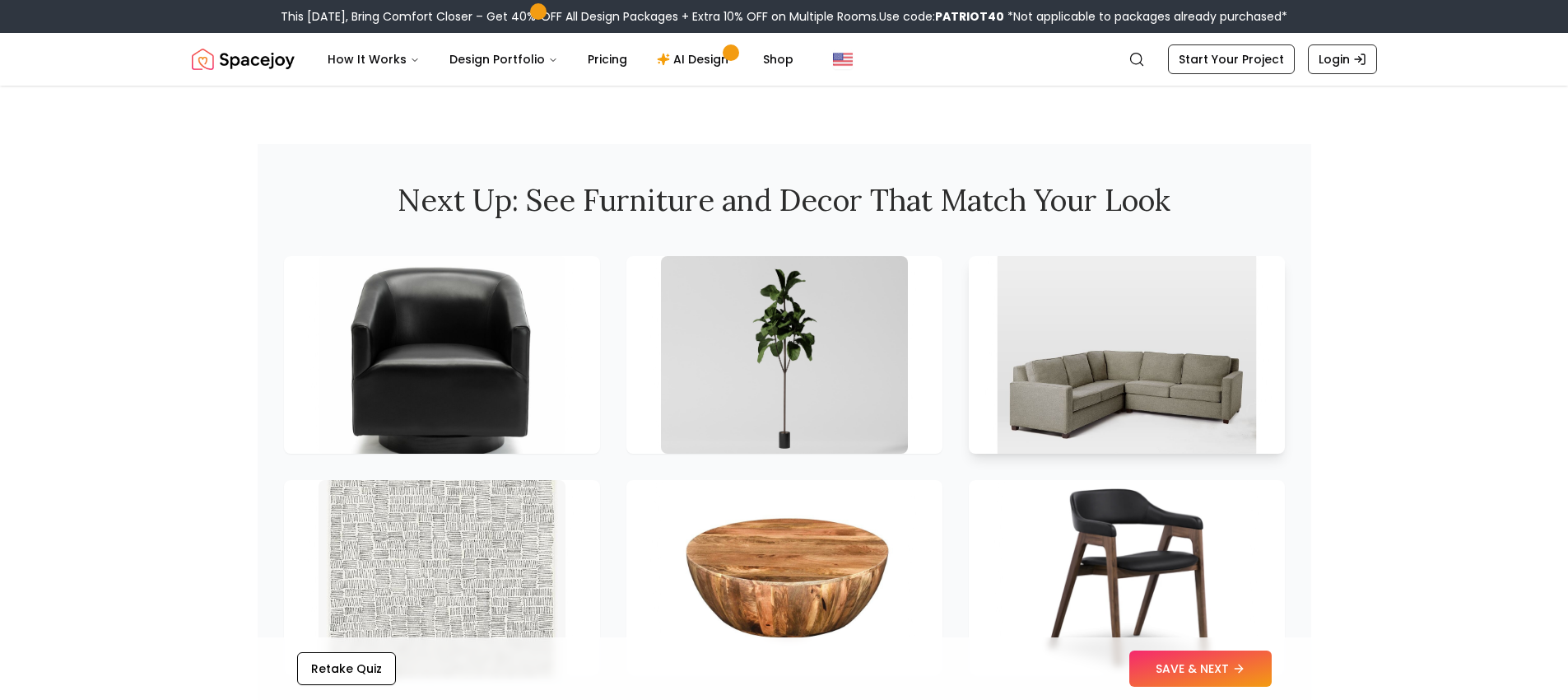
drag, startPoint x: 1112, startPoint y: 343, endPoint x: 1128, endPoint y: 529, distance: 186.7
click at [1112, 343] on img at bounding box center [1126, 355] width 259 height 208
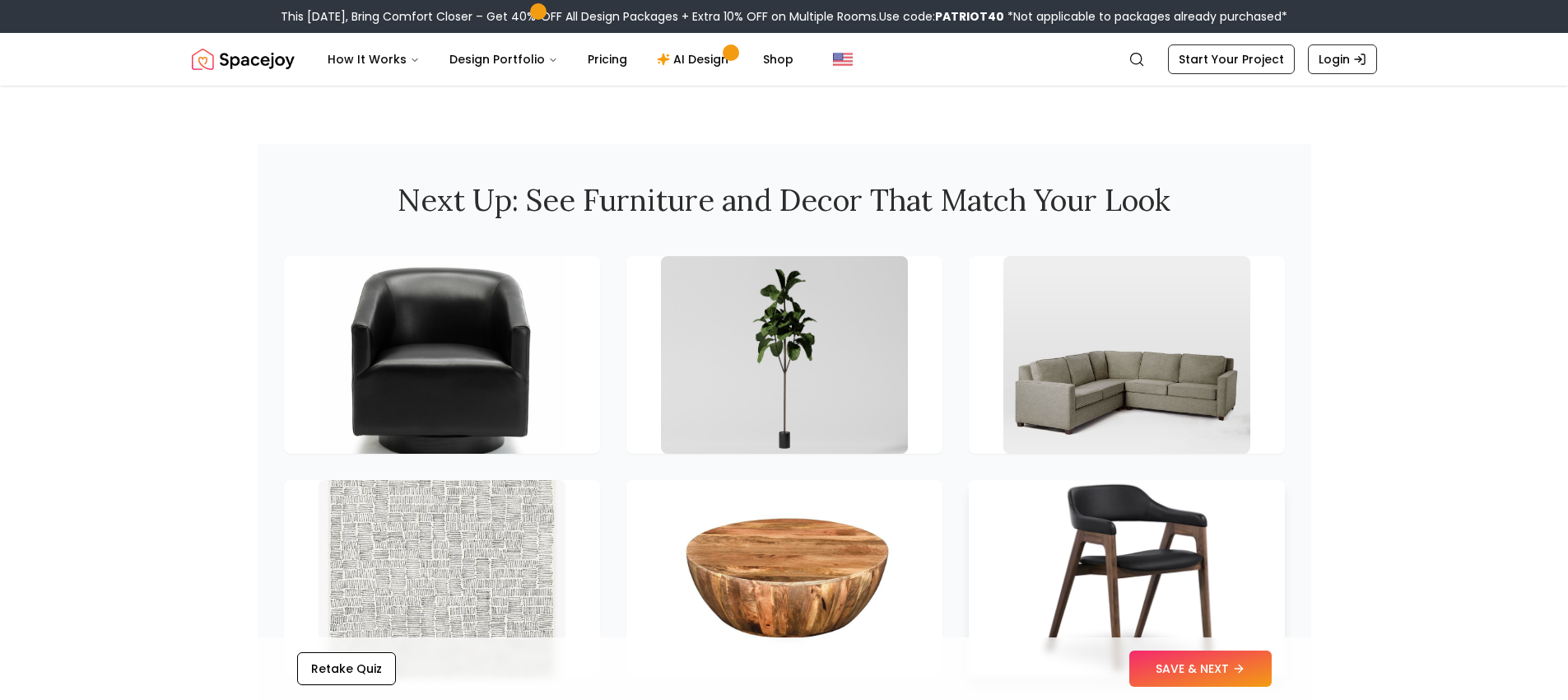
click at [1131, 535] on img at bounding box center [1126, 579] width 259 height 208
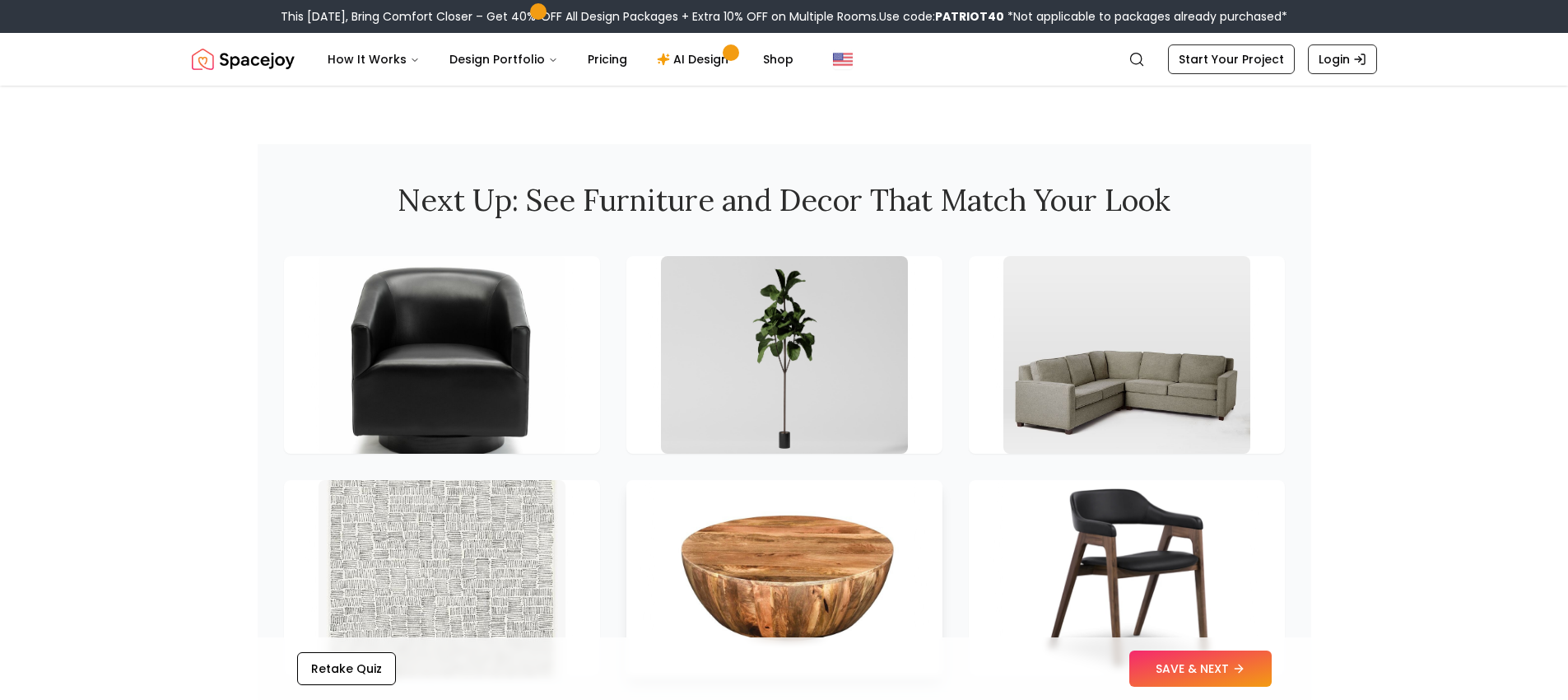
click at [779, 515] on img at bounding box center [784, 579] width 259 height 208
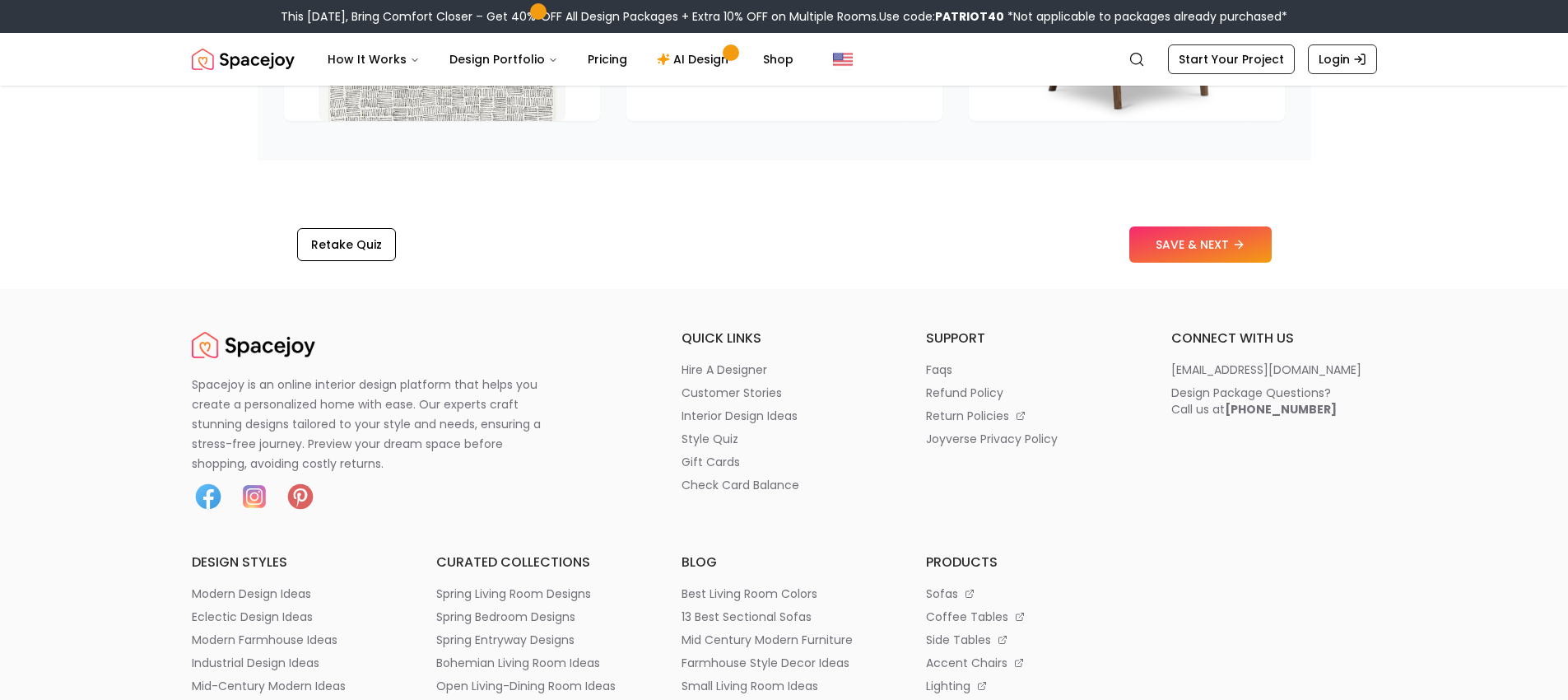
scroll to position [2514, 0]
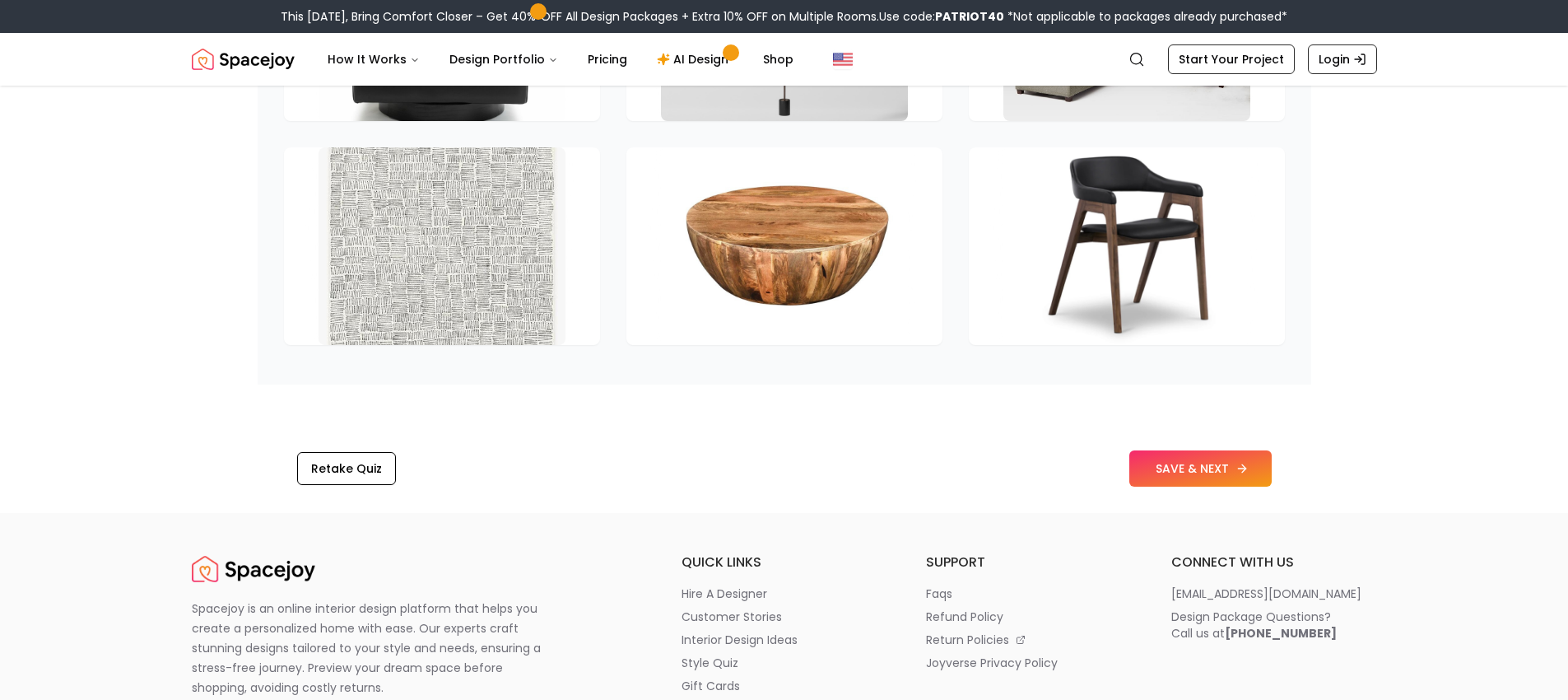
click at [1222, 451] on button "SAVE & NEXT" at bounding box center [1200, 469] width 142 height 37
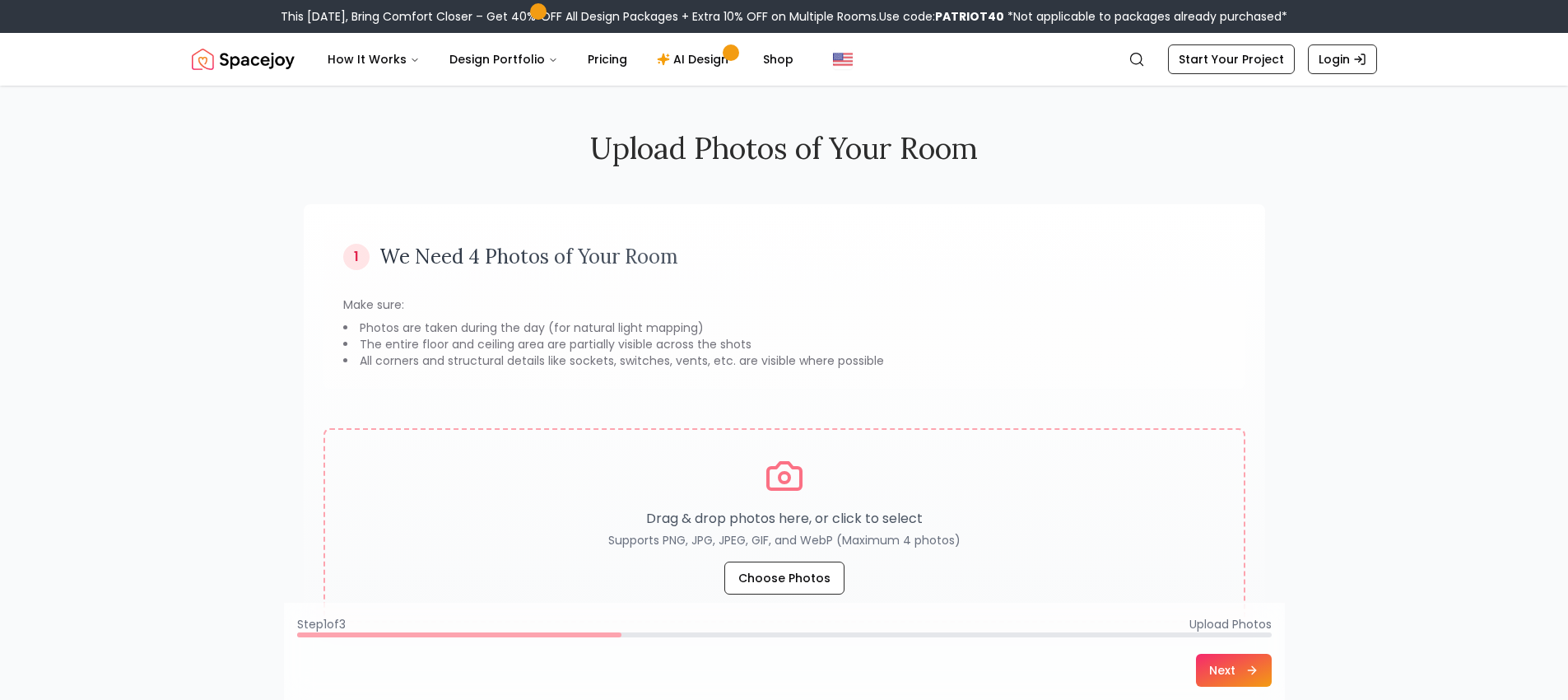
click at [828, 369] on div "1 We Need 4 Photos of Your Room Make sure: Photos are taken during the day (for…" at bounding box center [784, 306] width 922 height 165
